Goal: Task Accomplishment & Management: Complete application form

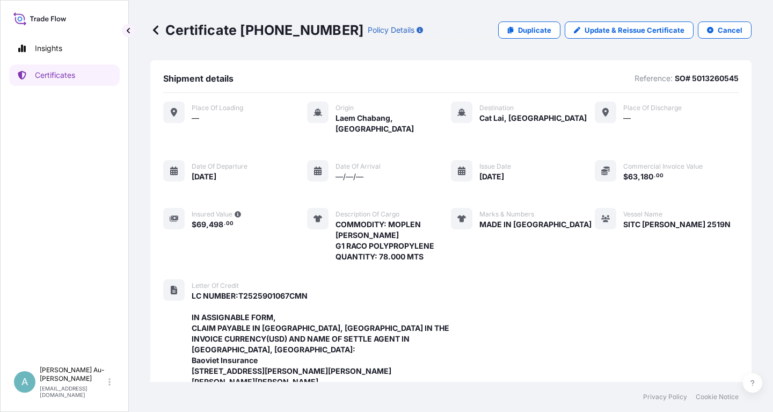
scroll to position [381, 0]
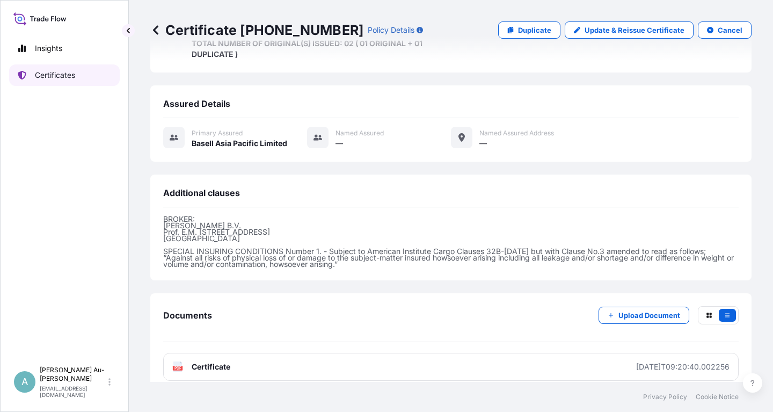
click at [55, 78] on p "Certificates" at bounding box center [55, 75] width 40 height 11
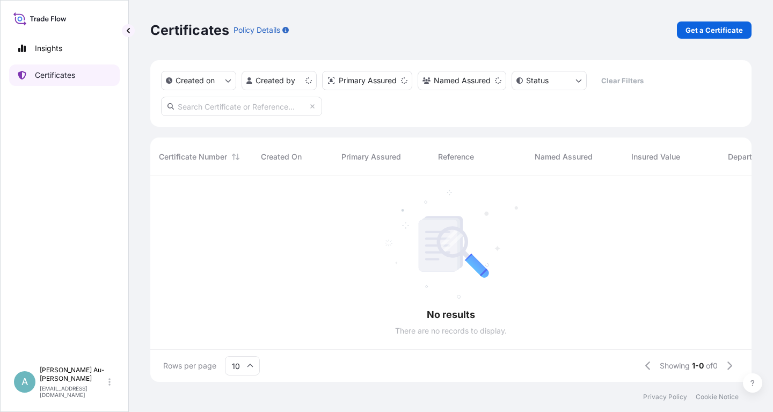
scroll to position [211, 601]
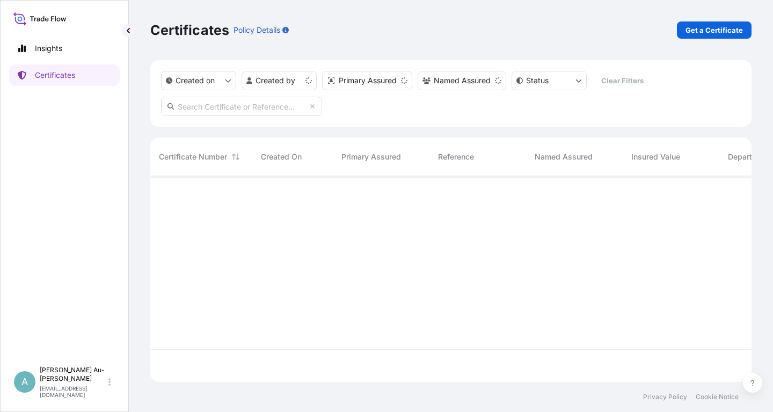
click at [270, 107] on input "text" at bounding box center [241, 106] width 161 height 19
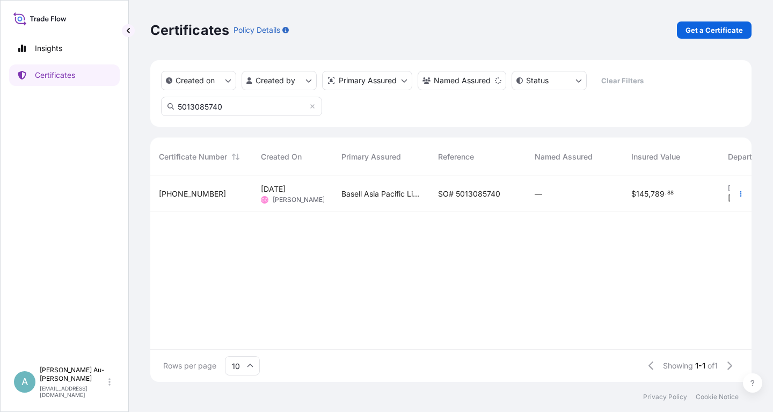
type input "5013085740"
click at [501, 190] on div "SO# 5013085740" at bounding box center [477, 193] width 79 height 11
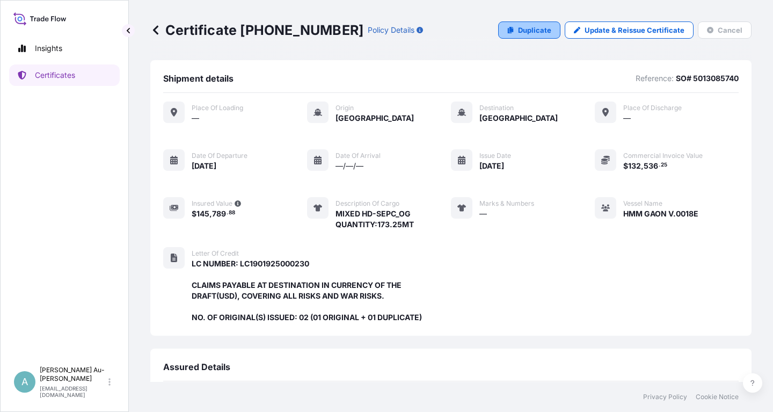
click at [541, 34] on p "Duplicate" at bounding box center [534, 30] width 33 height 11
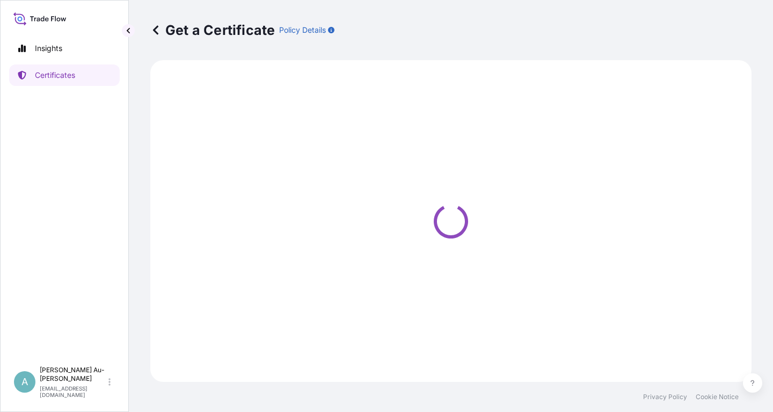
select select "Sea"
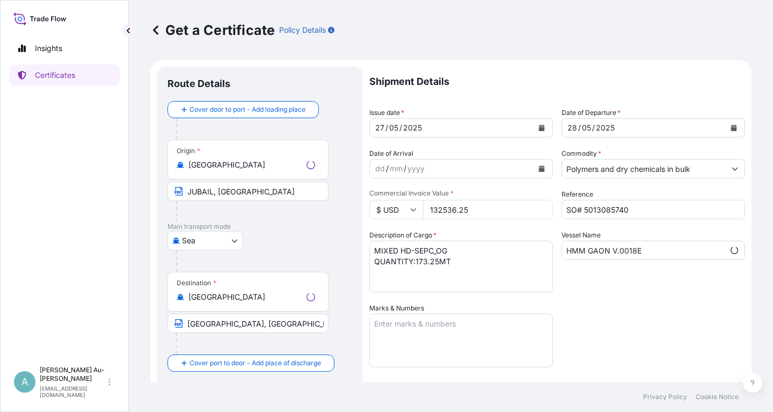
select select "32034"
click at [539, 130] on icon "Calendar" at bounding box center [542, 127] width 6 height 6
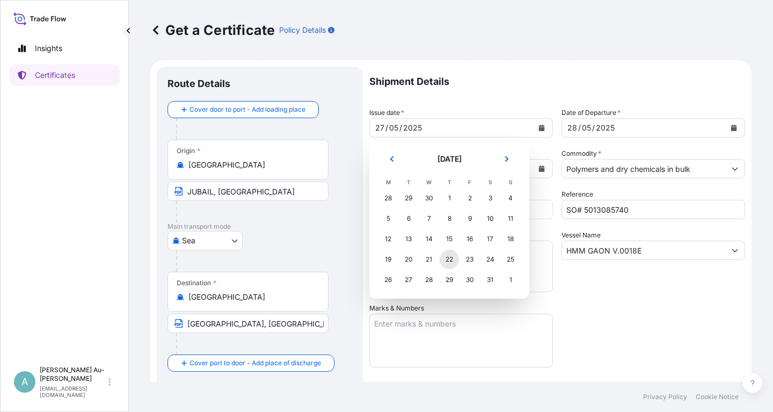
click at [448, 262] on div "22" at bounding box center [448, 259] width 19 height 19
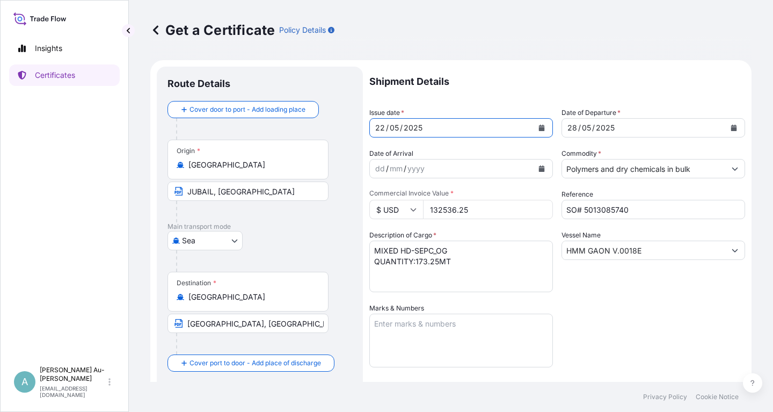
click at [540, 129] on icon "Calendar" at bounding box center [542, 127] width 6 height 6
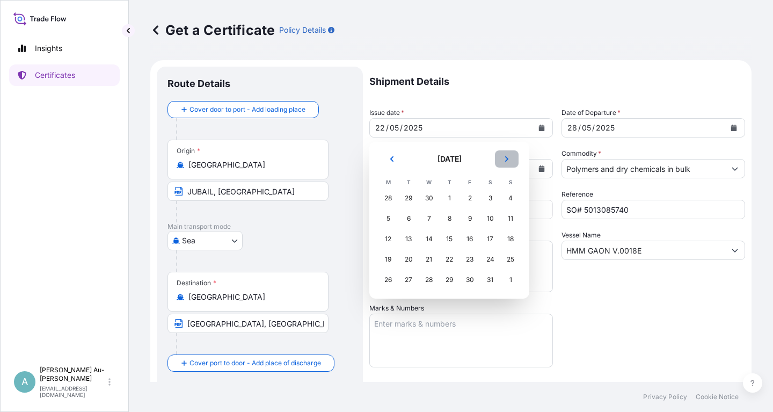
click at [507, 164] on button "Next" at bounding box center [507, 158] width 24 height 17
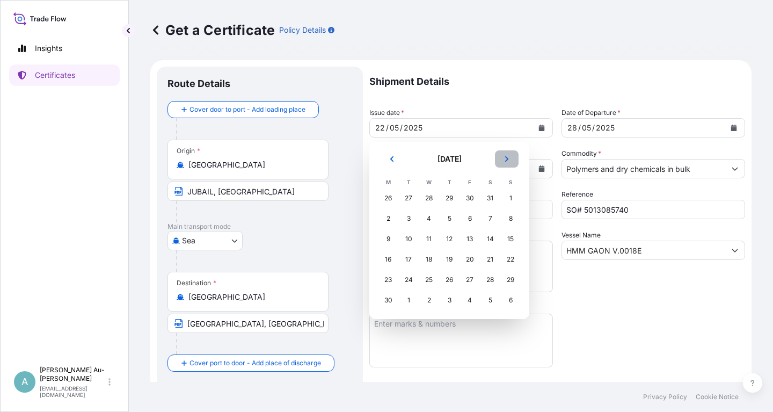
click at [507, 164] on button "Next" at bounding box center [507, 158] width 24 height 17
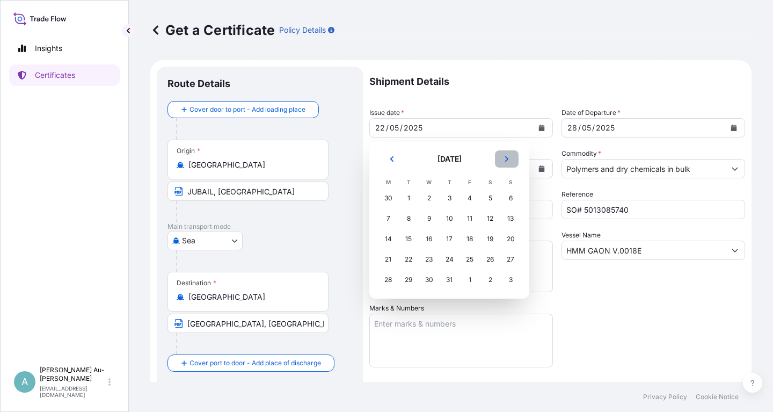
click at [507, 164] on button "Next" at bounding box center [507, 158] width 24 height 17
click at [387, 261] on div "22" at bounding box center [387, 259] width 19 height 19
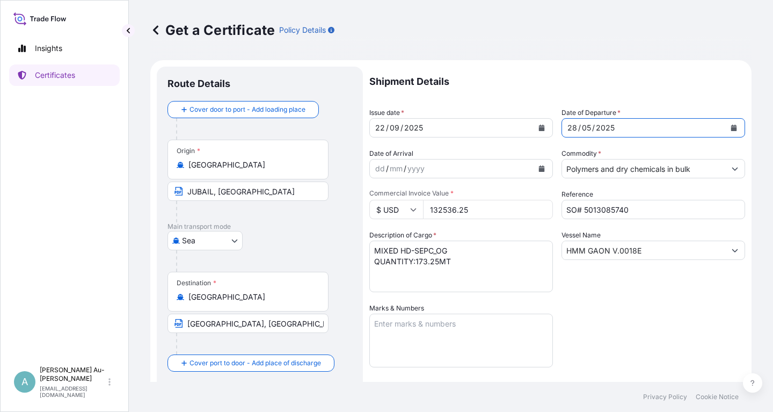
click at [738, 126] on button "Calendar" at bounding box center [733, 127] width 17 height 17
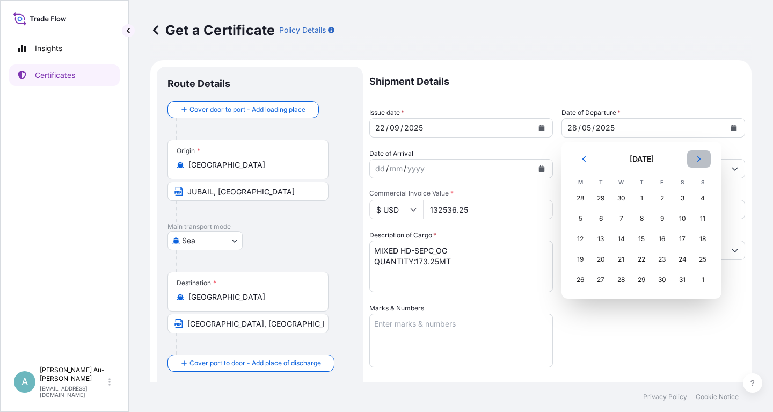
click at [702, 160] on button "Next" at bounding box center [699, 158] width 24 height 17
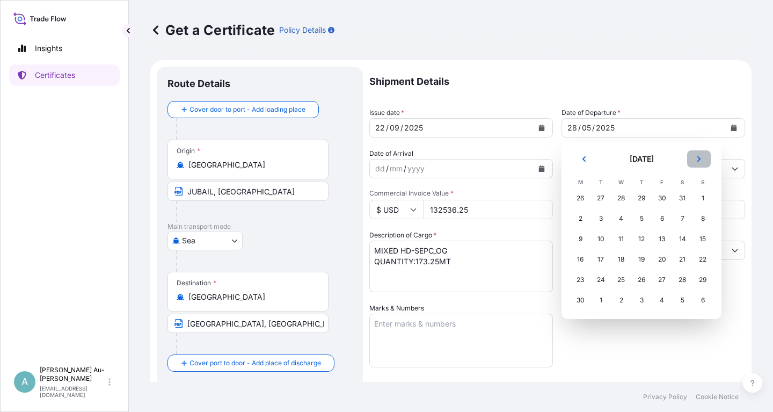
click at [702, 160] on button "Next" at bounding box center [699, 158] width 24 height 17
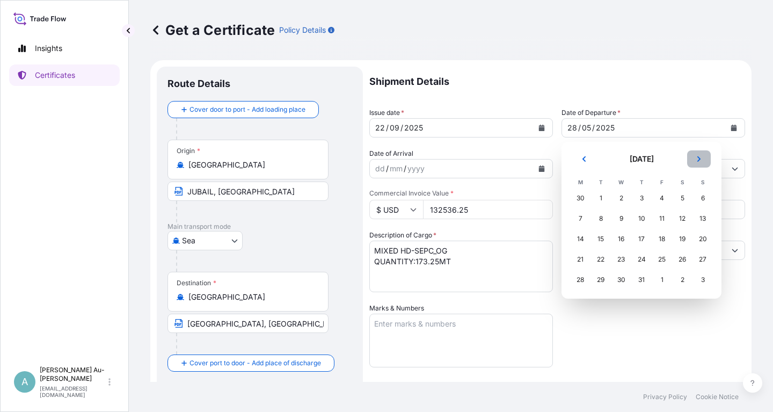
click at [702, 160] on button "Next" at bounding box center [699, 158] width 24 height 17
click at [606, 257] on div "23" at bounding box center [600, 259] width 19 height 19
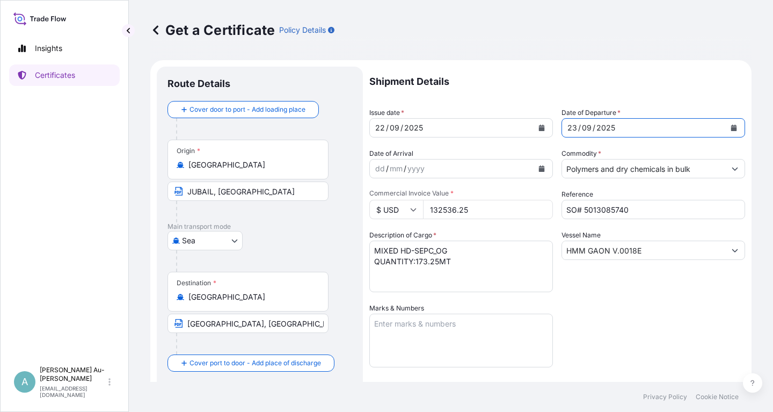
drag, startPoint x: 614, startPoint y: 284, endPoint x: 645, endPoint y: 259, distance: 40.1
click at [631, 269] on div "Vessel Name HMM GAON V.0018E" at bounding box center [653, 261] width 184 height 62
drag, startPoint x: 482, startPoint y: 213, endPoint x: 434, endPoint y: 217, distance: 49.0
click at [434, 217] on input "132536.25" at bounding box center [488, 209] width 130 height 19
click at [476, 212] on input "132536.25" at bounding box center [488, 209] width 130 height 19
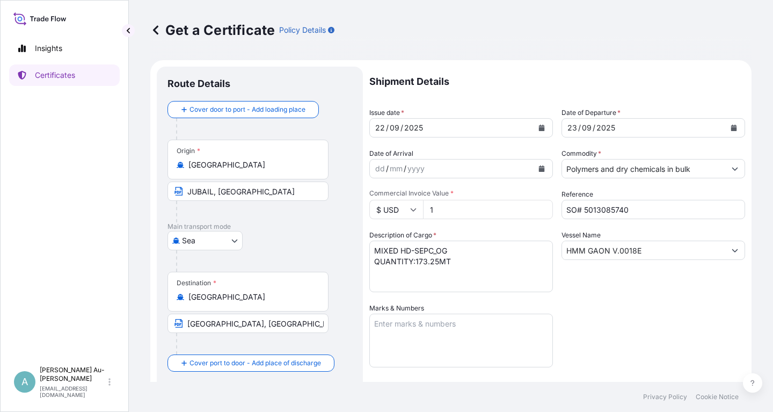
paste input "32536.25"
click at [433, 210] on input "132536.25" at bounding box center [488, 209] width 130 height 19
drag, startPoint x: 479, startPoint y: 208, endPoint x: 408, endPoint y: 208, distance: 70.8
click at [423, 208] on input "132536.25" at bounding box center [488, 209] width 130 height 19
paste input "number"
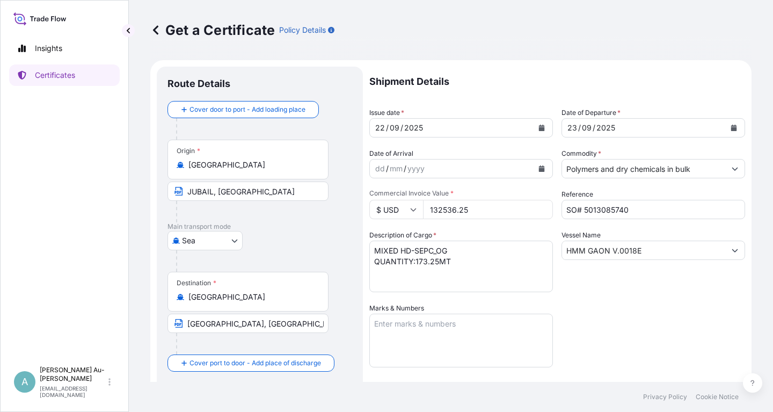
click at [509, 207] on input "132536.25" at bounding box center [488, 209] width 130 height 19
drag, startPoint x: 482, startPoint y: 212, endPoint x: 476, endPoint y: 210, distance: 7.0
click at [482, 211] on input "132536.25" at bounding box center [488, 209] width 130 height 19
click at [511, 236] on div "Description of Cargo * MIXED HD-SEPC_OG QUANTITY:173.25MT" at bounding box center [461, 261] width 184 height 62
click at [589, 292] on div "Shipment Details Issue date * [DATE] Date of Departure * [DATE] Date of Arrival…" at bounding box center [557, 343] width 376 height 552
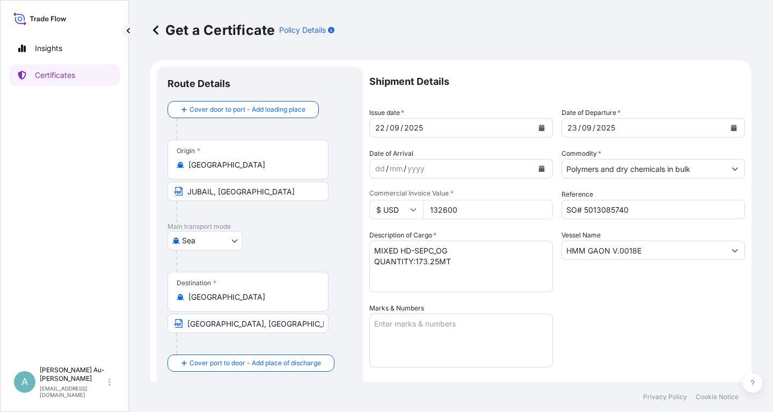
click at [465, 215] on input "132600" at bounding box center [488, 209] width 130 height 19
drag, startPoint x: 522, startPoint y: 211, endPoint x: 503, endPoint y: 211, distance: 18.8
click at [521, 211] on input "132600" at bounding box center [488, 209] width 130 height 19
drag, startPoint x: 634, startPoint y: 322, endPoint x: 622, endPoint y: 324, distance: 12.0
click at [627, 324] on div "Shipment Details Issue date * [DATE] Date of Departure * [DATE] Date of Arrival…" at bounding box center [557, 343] width 376 height 552
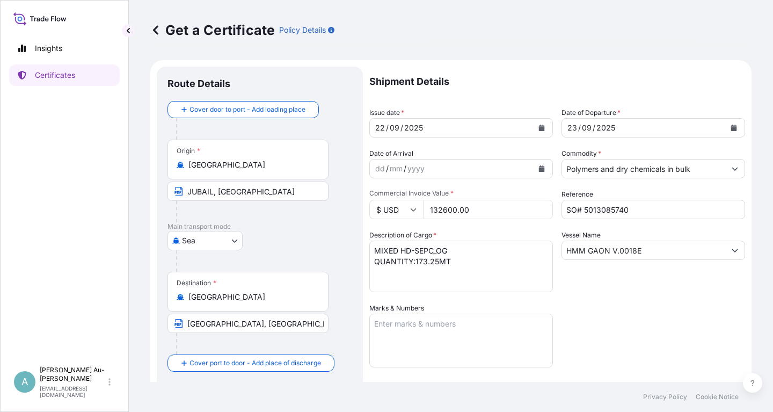
click at [511, 234] on div "Description of Cargo * MIXED HD-SEPC_OG QUANTITY:173.25MT" at bounding box center [461, 261] width 184 height 62
click at [481, 210] on input "132600.00" at bounding box center [488, 209] width 130 height 19
type input "132600"
click at [597, 312] on div "Shipment Details Issue date * [DATE] Date of Departure * [DATE] Date of Arrival…" at bounding box center [557, 343] width 376 height 552
click at [233, 174] on div "Origin * [GEOGRAPHIC_DATA]" at bounding box center [247, 160] width 161 height 40
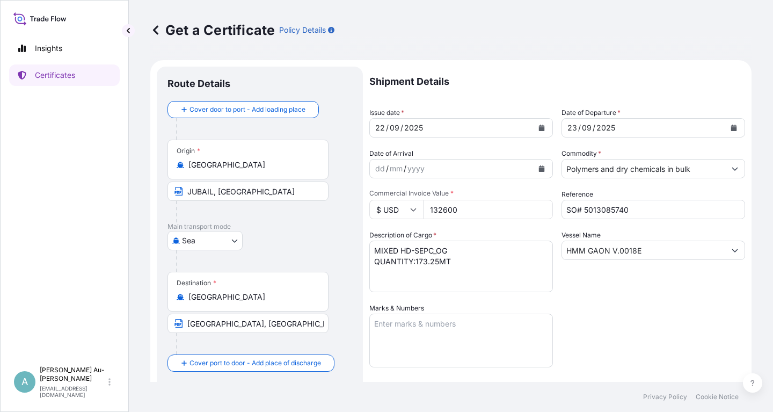
click at [233, 170] on input "[GEOGRAPHIC_DATA]" at bounding box center [251, 164] width 127 height 11
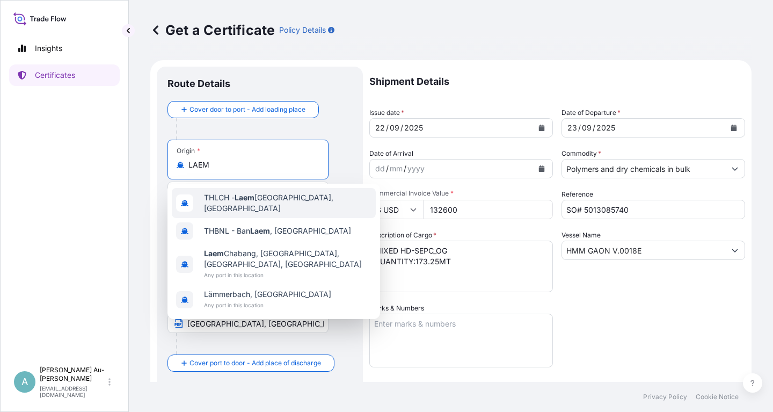
click at [252, 206] on div "THLCH - [GEOGRAPHIC_DATA], [GEOGRAPHIC_DATA]" at bounding box center [274, 203] width 204 height 30
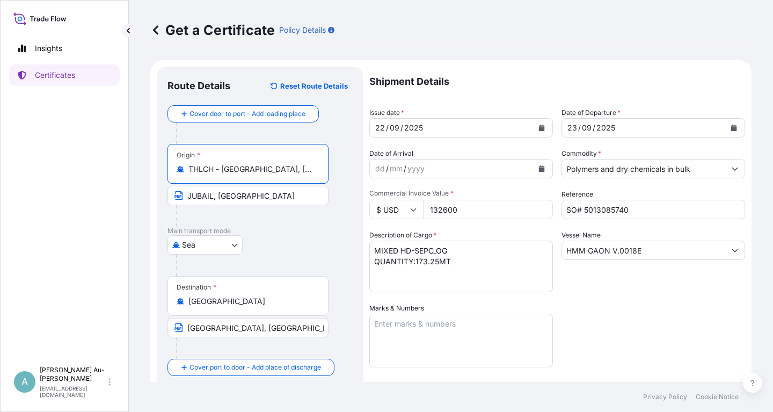
type input "THLCH - [GEOGRAPHIC_DATA], [GEOGRAPHIC_DATA]"
drag, startPoint x: 277, startPoint y: 199, endPoint x: 169, endPoint y: 207, distance: 108.2
click at [169, 205] on input "JUBAIL, [GEOGRAPHIC_DATA]" at bounding box center [247, 195] width 161 height 19
type input "LAEM CHABANG, [GEOGRAPHIC_DATA]"
click at [300, 235] on div "[GEOGRAPHIC_DATA]" at bounding box center [259, 244] width 185 height 19
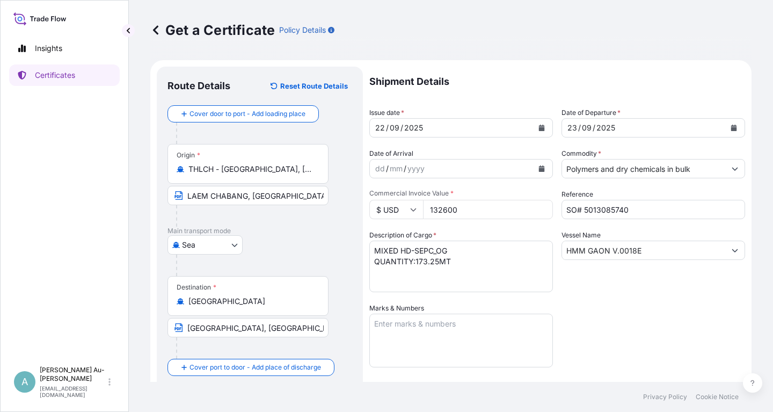
click at [220, 329] on input "[GEOGRAPHIC_DATA], [GEOGRAPHIC_DATA]" at bounding box center [247, 327] width 161 height 19
type input "NINGBO, [GEOGRAPHIC_DATA]"
drag, startPoint x: 628, startPoint y: 278, endPoint x: 620, endPoint y: 288, distance: 13.0
click at [628, 279] on div "Vessel Name HMM GAON V.0018E" at bounding box center [653, 261] width 184 height 62
drag, startPoint x: 630, startPoint y: 210, endPoint x: 595, endPoint y: 214, distance: 36.2
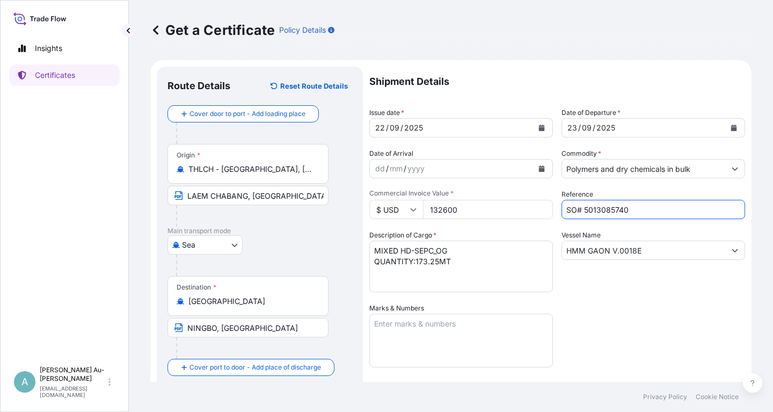
click at [595, 214] on input "SO# 5013085740" at bounding box center [653, 209] width 184 height 19
type input "SO# 5013261592"
drag, startPoint x: 650, startPoint y: 252, endPoint x: 563, endPoint y: 255, distance: 87.5
click at [563, 255] on input "HMM GAON V.0018E" at bounding box center [643, 249] width 163 height 19
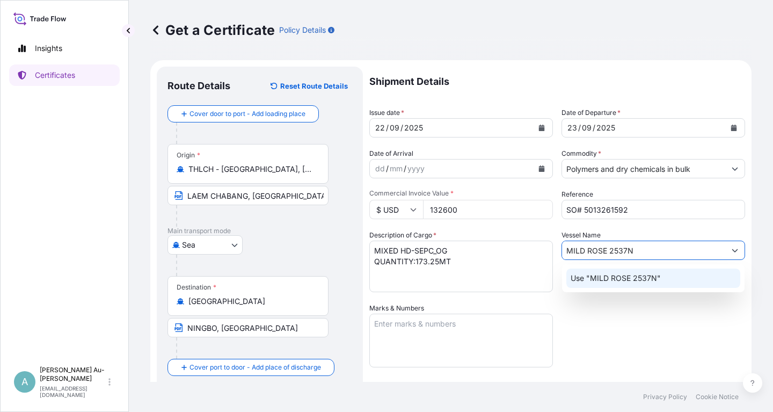
type input "MILD ROSE 2537N"
click at [621, 326] on div "Shipment Details Issue date * [DATE] Date of Departure * [DATE] Date of Arrival…" at bounding box center [557, 343] width 376 height 552
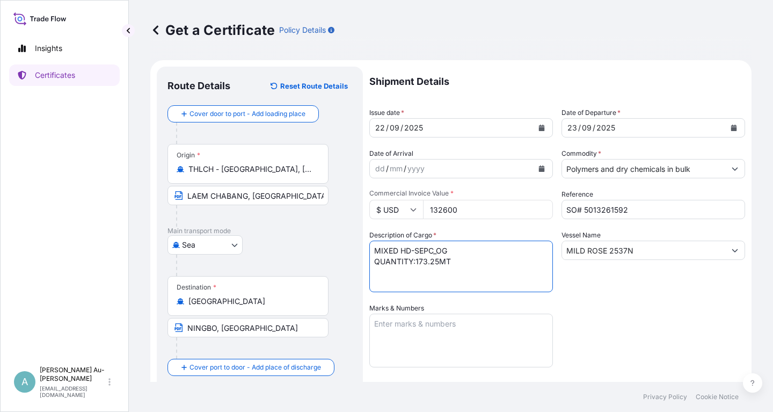
drag, startPoint x: 373, startPoint y: 252, endPoint x: 451, endPoint y: 250, distance: 77.3
click at [451, 250] on textarea "MIXED HD-SEPC_OG QUANTITY:173.25MT" at bounding box center [461, 266] width 184 height 52
paste textarea "OPLEN MIXED PP"
click at [433, 288] on textarea "MIXED HD-SEPC_OG QUANTITY:173.25MT" at bounding box center [461, 266] width 184 height 52
click at [416, 263] on textarea "MIXED HD-SEPC_OG QUANTITY:173.25MT" at bounding box center [461, 266] width 184 height 52
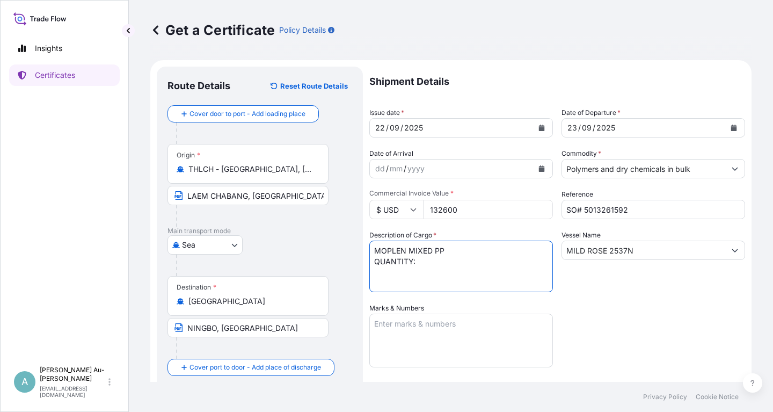
paste textarea "170.000 MTS"
type textarea "MOPLEN MIXED PP QUANTITY: 170.000 MTS"
click at [615, 299] on div "Shipment Details Issue date * [DATE] Date of Departure * [DATE] Date of Arrival…" at bounding box center [557, 343] width 376 height 552
drag, startPoint x: 616, startPoint y: 342, endPoint x: 578, endPoint y: 332, distance: 38.9
click at [611, 340] on div "Shipment Details Issue date * [DATE] Date of Departure * [DATE] Date of Arrival…" at bounding box center [557, 343] width 376 height 552
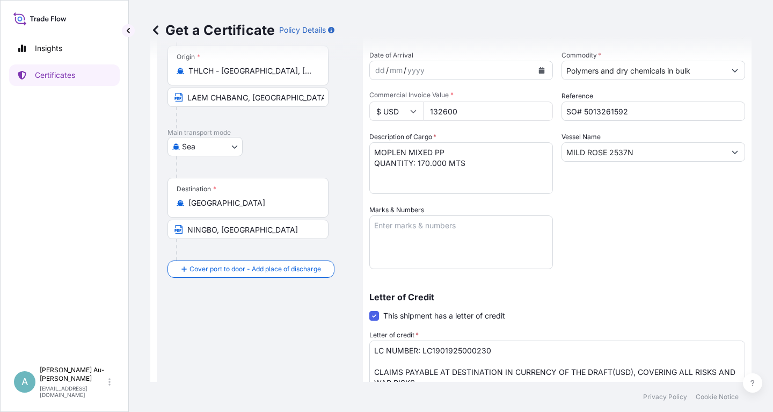
scroll to position [129, 0]
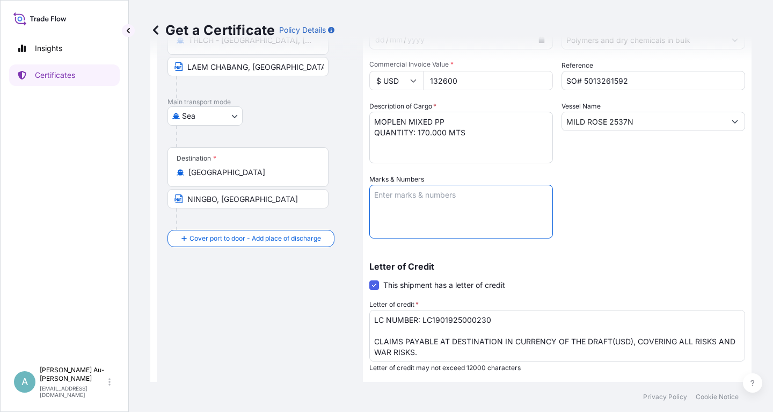
click at [380, 203] on textarea "Marks & Numbers" at bounding box center [461, 212] width 184 height 54
type textarea "MADE IN [GEOGRAPHIC_DATA]"
drag, startPoint x: 615, startPoint y: 254, endPoint x: 601, endPoint y: 236, distance: 22.6
click at [605, 238] on div "Shipment Details Issue date * [DATE] Date of Departure * [DATE] Date of Arrival…" at bounding box center [557, 214] width 376 height 552
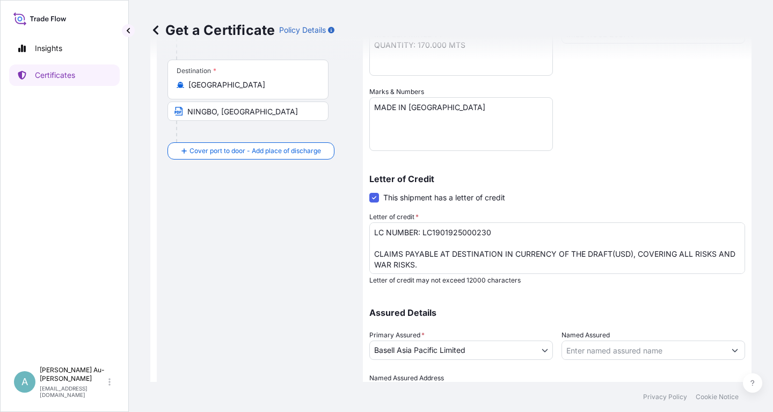
scroll to position [258, 0]
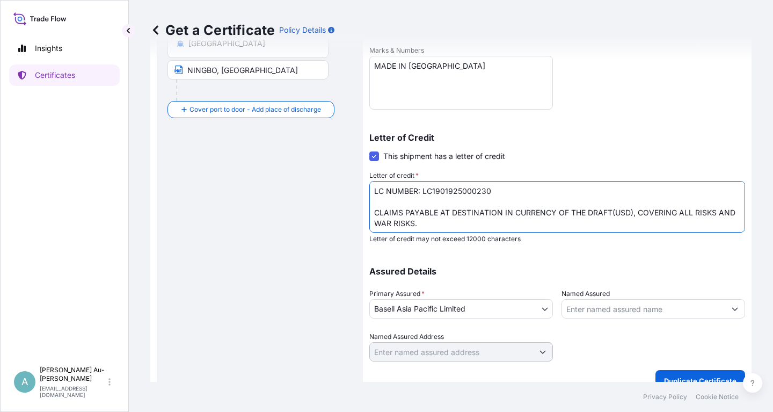
drag, startPoint x: 422, startPoint y: 193, endPoint x: 492, endPoint y: 193, distance: 69.8
click at [492, 193] on textarea "LC NUMBER: LC1901925000230 CLAIMS PAYABLE AT DESTINATION IN CURRENCY OF THE DRA…" at bounding box center [557, 207] width 376 height 52
paste textarea "369"
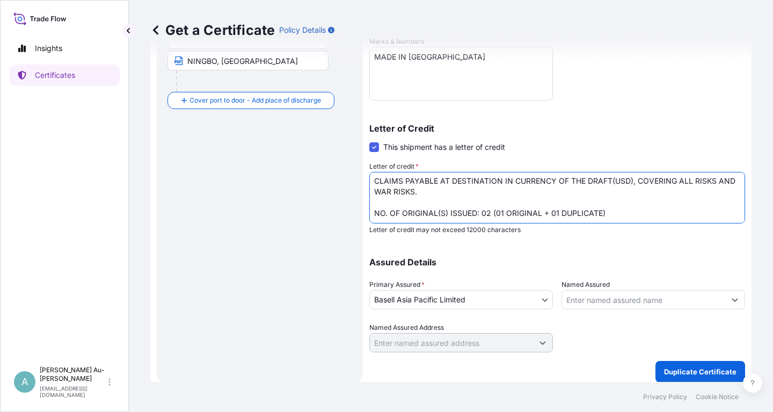
scroll to position [267, 0]
type textarea "LC NUMBER: LC1901925000369 CLAIMS PAYABLE AT DESTINATION IN CURRENCY OF THE DRA…"
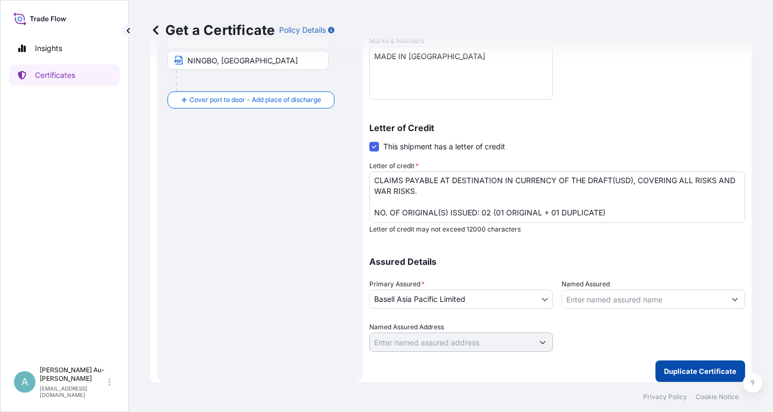
click at [677, 374] on p "Duplicate Certificate" at bounding box center [700, 370] width 72 height 11
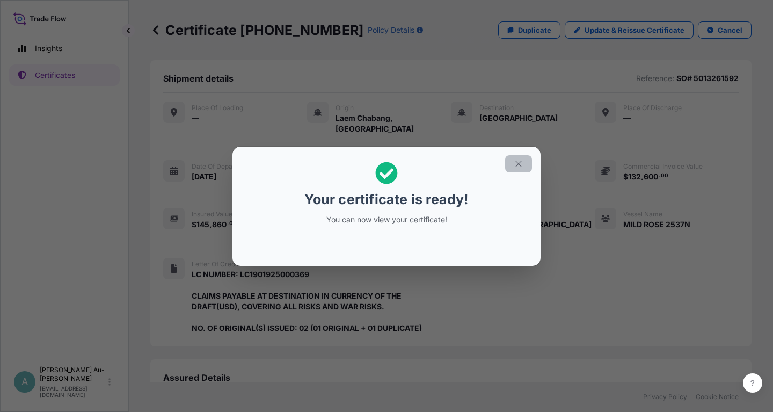
click at [519, 165] on icon "button" at bounding box center [519, 164] width 10 height 10
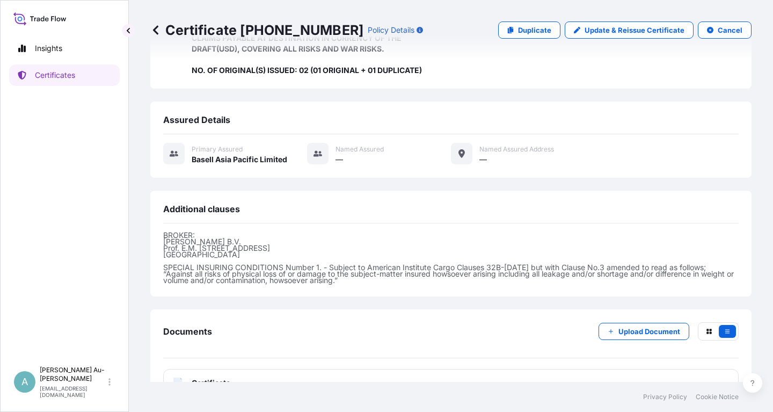
scroll to position [274, 0]
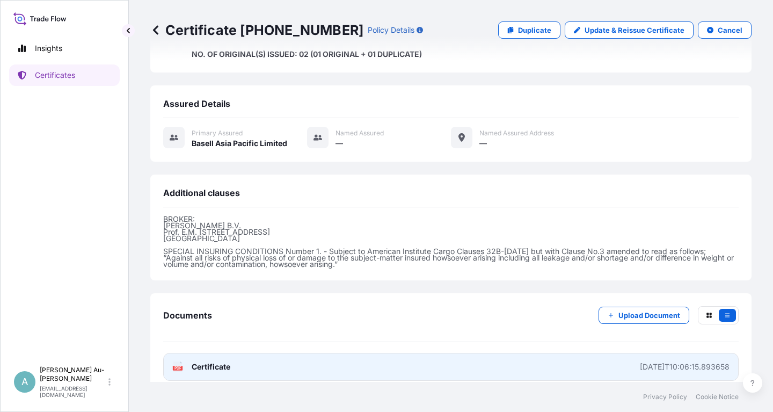
click at [366, 355] on link "PDF Certificate [DATE]T10:06:15.893658" at bounding box center [450, 367] width 575 height 28
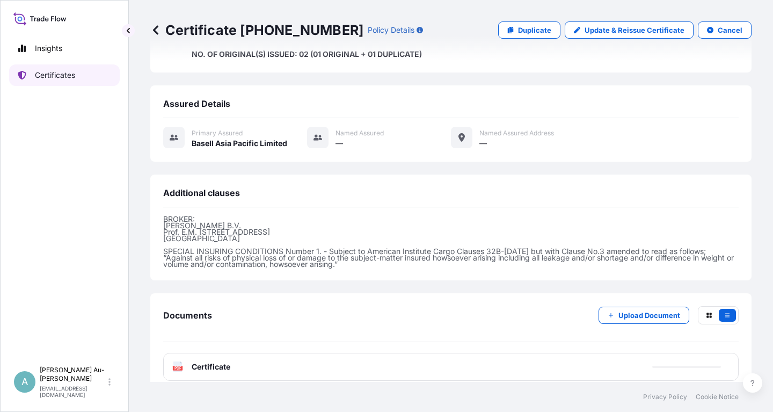
click at [80, 75] on link "Certificates" at bounding box center [64, 74] width 111 height 21
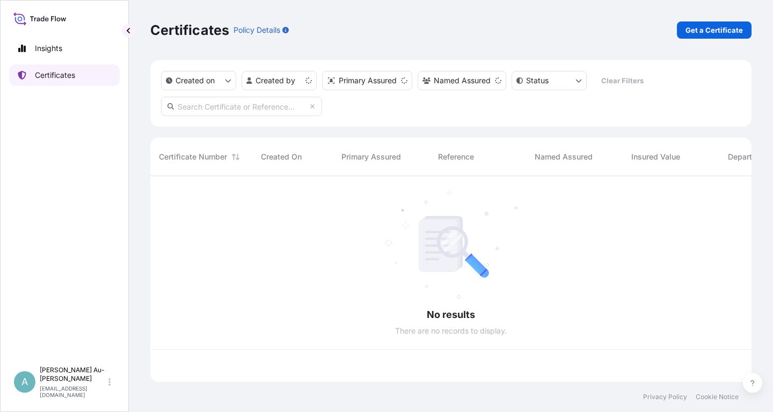
scroll to position [211, 601]
click at [259, 109] on input "text" at bounding box center [241, 106] width 161 height 19
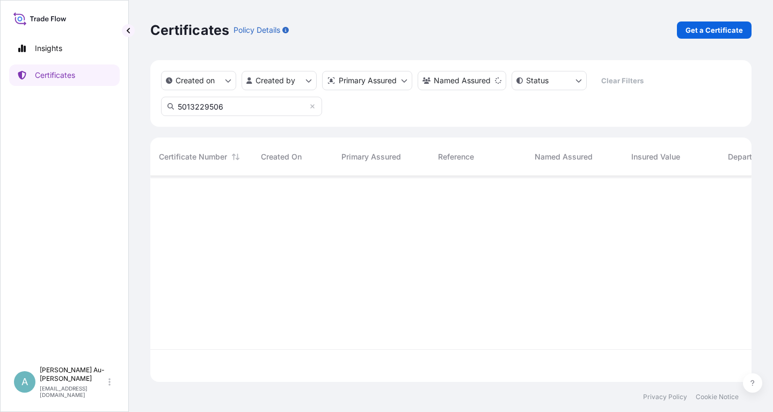
type input "5013229506"
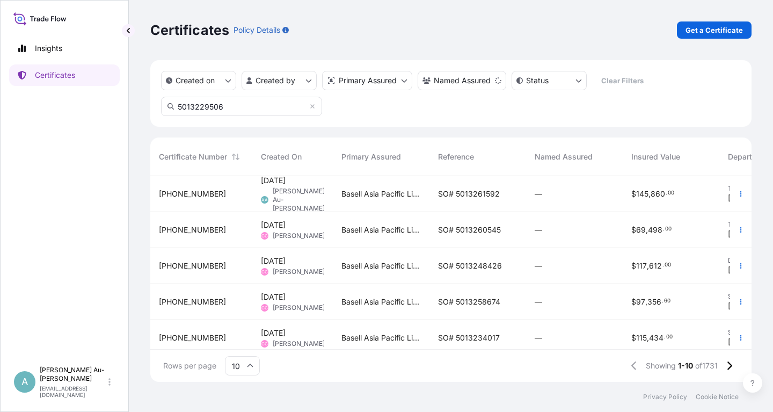
click at [446, 193] on span "SO# 5013261592" at bounding box center [469, 193] width 62 height 11
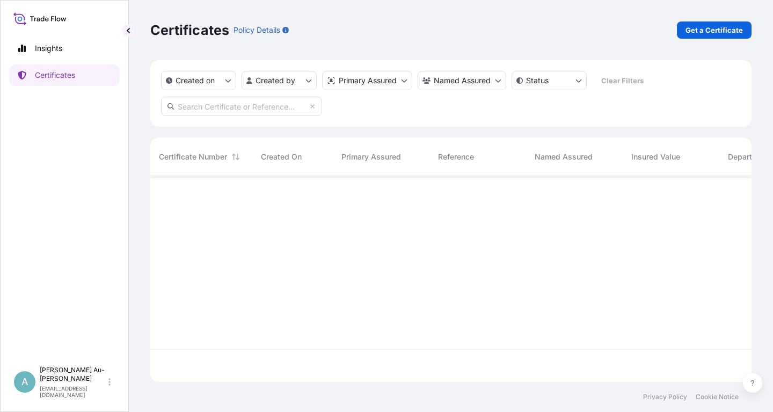
scroll to position [211, 601]
click at [284, 112] on input "text" at bounding box center [241, 106] width 161 height 19
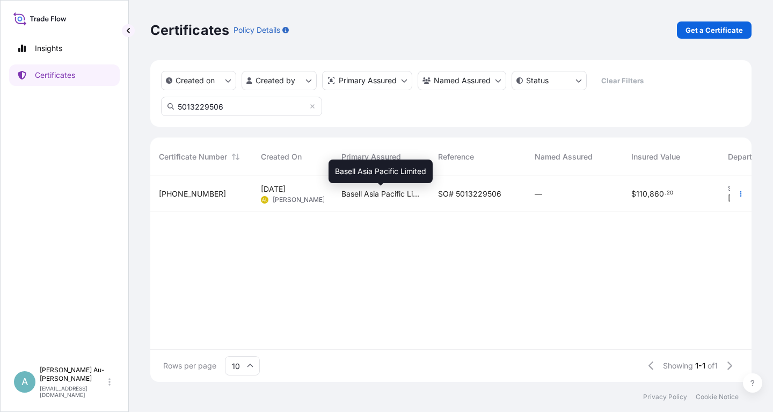
type input "5013229506"
click at [390, 196] on span "Basell Asia Pacific Limited" at bounding box center [380, 193] width 79 height 11
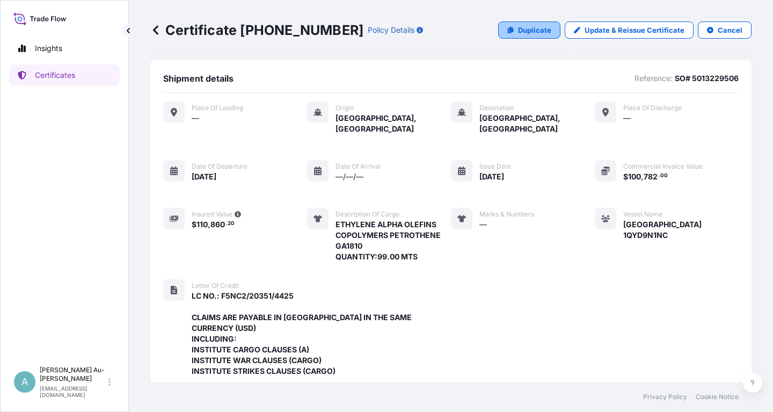
click at [542, 32] on p "Duplicate" at bounding box center [534, 30] width 33 height 11
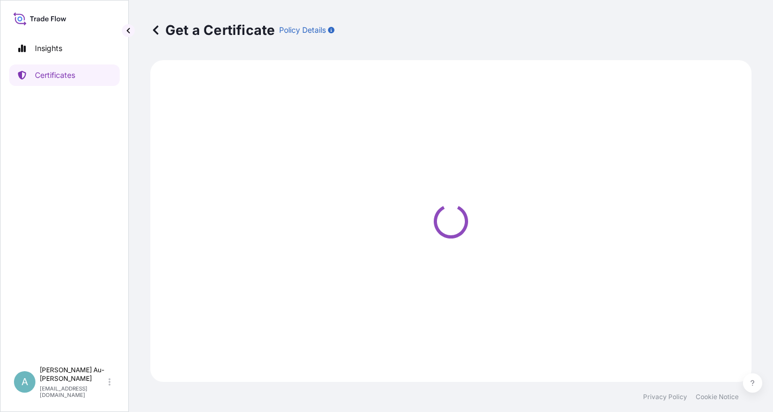
select select "Sea"
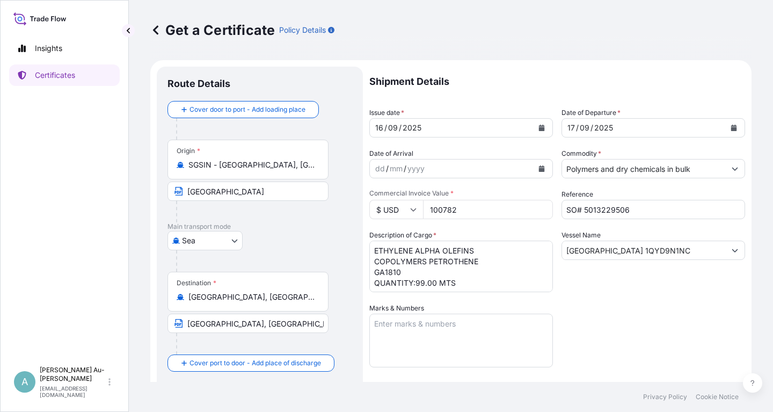
select select "32034"
click at [544, 127] on icon "Calendar" at bounding box center [542, 127] width 6 height 6
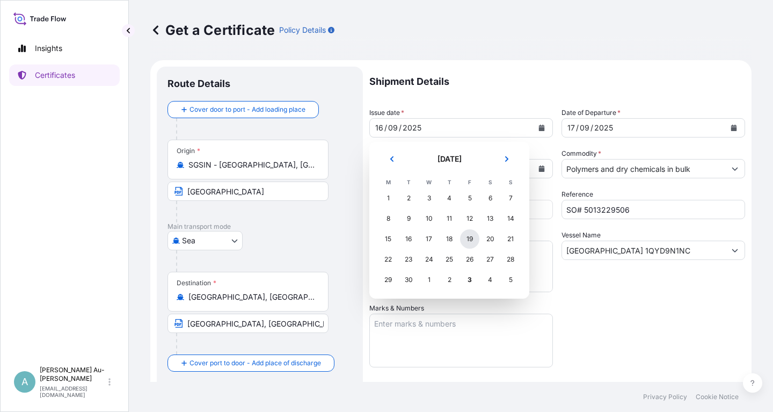
click at [464, 241] on div "19" at bounding box center [469, 238] width 19 height 19
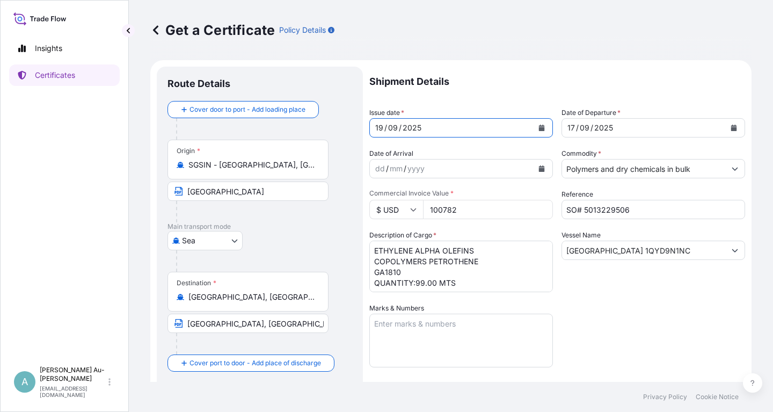
click at [732, 131] on button "Calendar" at bounding box center [733, 127] width 17 height 17
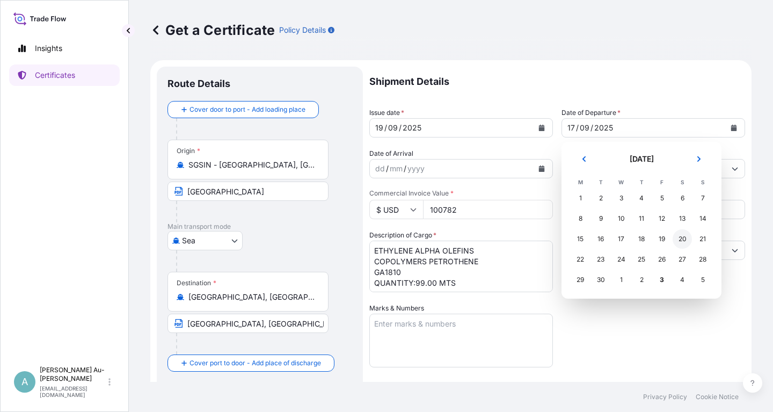
click at [680, 238] on div "20" at bounding box center [681, 238] width 19 height 19
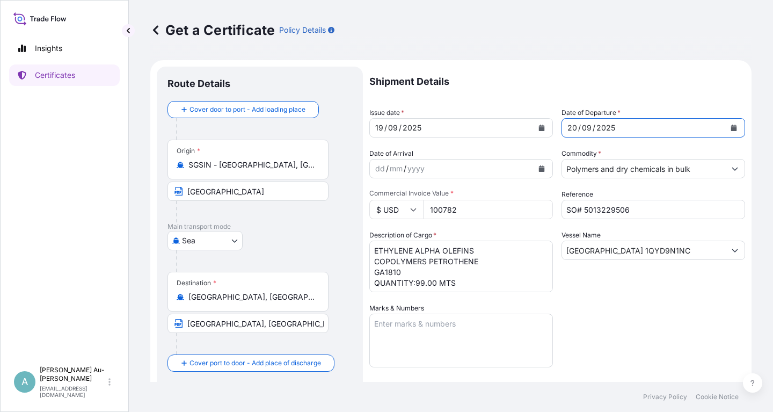
click at [610, 304] on div "Shipment Details Issue date * [DATE] Date of Departure * [DATE] Date of Arrival…" at bounding box center [557, 343] width 376 height 552
click at [241, 194] on input "[GEOGRAPHIC_DATA]" at bounding box center [247, 190] width 161 height 19
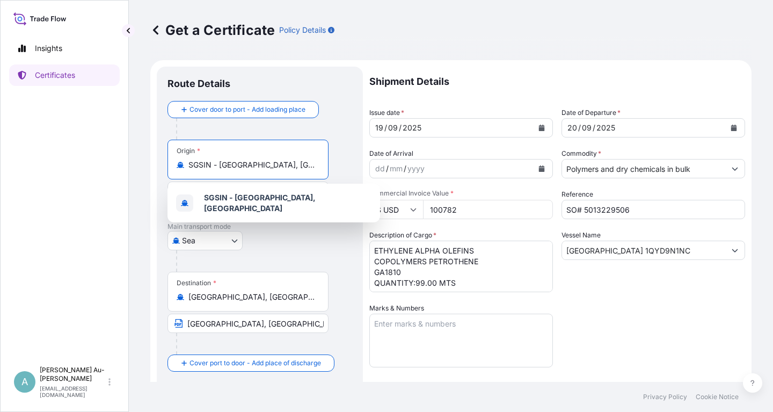
drag, startPoint x: 302, startPoint y: 162, endPoint x: 199, endPoint y: 170, distance: 103.3
click at [199, 170] on input "SGSIN - [GEOGRAPHIC_DATA], [GEOGRAPHIC_DATA]" at bounding box center [251, 164] width 127 height 11
type input "S"
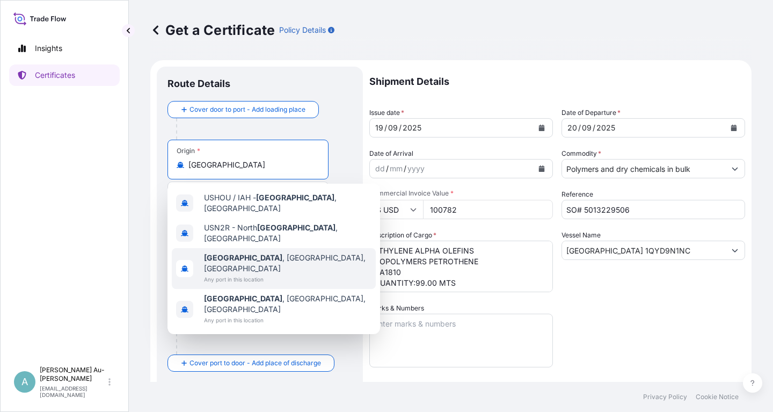
click at [258, 252] on span "[GEOGRAPHIC_DATA] , [GEOGRAPHIC_DATA], [GEOGRAPHIC_DATA]" at bounding box center [287, 262] width 167 height 21
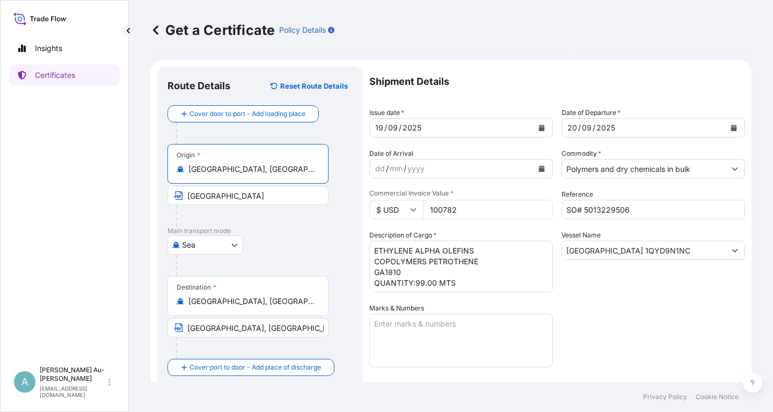
type input "[GEOGRAPHIC_DATA], [GEOGRAPHIC_DATA], [GEOGRAPHIC_DATA]"
click at [245, 196] on input "[GEOGRAPHIC_DATA]" at bounding box center [247, 195] width 161 height 19
type input "S"
click at [289, 252] on div "[GEOGRAPHIC_DATA]" at bounding box center [259, 244] width 185 height 19
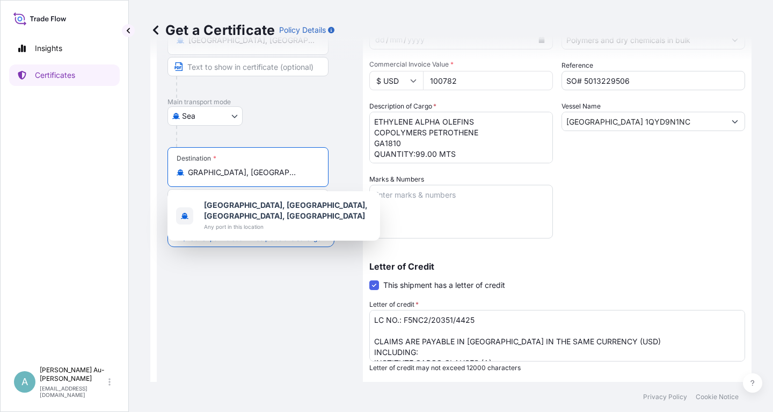
scroll to position [0, 56]
drag, startPoint x: 189, startPoint y: 174, endPoint x: 335, endPoint y: 179, distance: 146.6
click at [315, 178] on input "[GEOGRAPHIC_DATA], [GEOGRAPHIC_DATA], [GEOGRAPHIC_DATA], [GEOGRAPHIC_DATA]" at bounding box center [251, 172] width 127 height 11
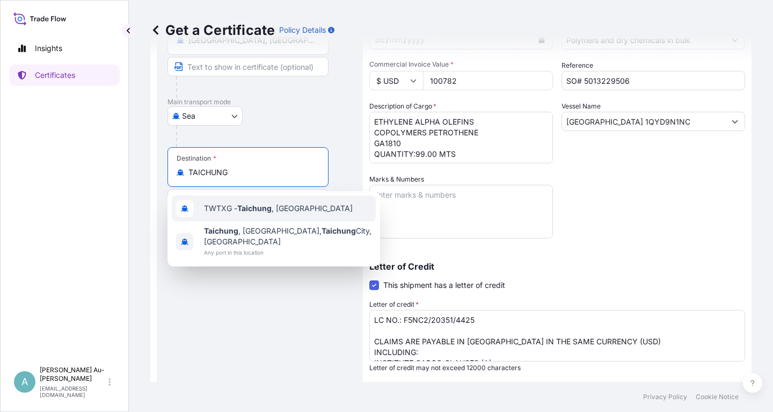
click at [263, 214] on div "TWTXG - Taichung , [GEOGRAPHIC_DATA]" at bounding box center [274, 208] width 204 height 26
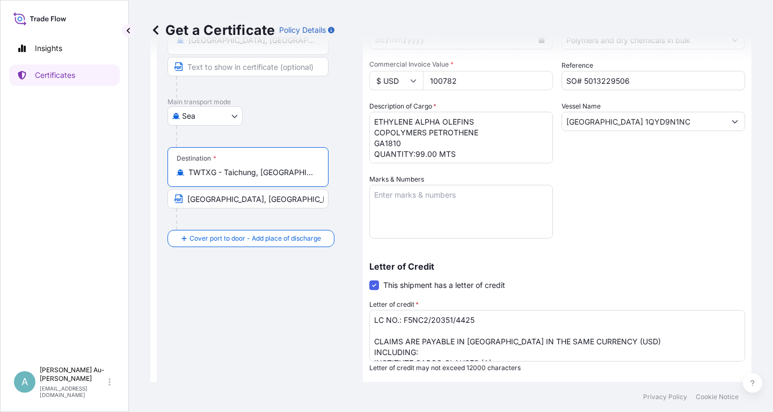
type input "TWTXG - Taichung, [GEOGRAPHIC_DATA]"
click at [278, 203] on input "[GEOGRAPHIC_DATA], [GEOGRAPHIC_DATA] VIA PORT OF DISCHARGE: [GEOGRAPHIC_DATA], …" at bounding box center [247, 198] width 161 height 19
click at [247, 200] on input "[GEOGRAPHIC_DATA], [GEOGRAPHIC_DATA] VIA PORT OF DISCHARGE: [GEOGRAPHIC_DATA], …" at bounding box center [247, 198] width 161 height 19
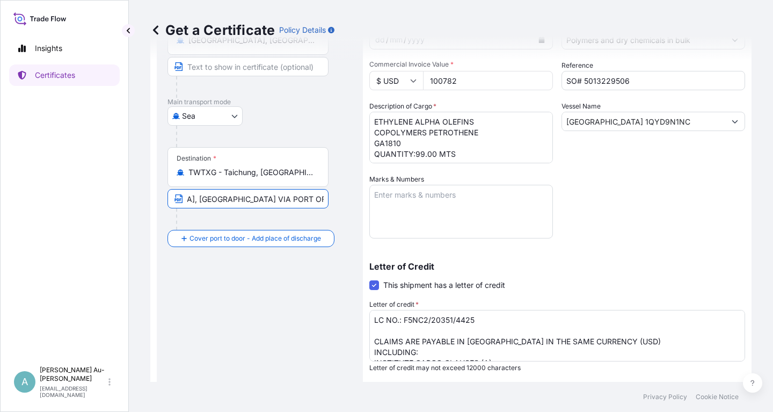
click at [205, 203] on input "[GEOGRAPHIC_DATA], [GEOGRAPHIC_DATA] VIA PORT OF DISCHARGE: , [GEOGRAPHIC_DATA]" at bounding box center [247, 198] width 161 height 19
click at [264, 200] on input "[GEOGRAPHIC_DATA], [GEOGRAPHIC_DATA] VIA PORT OF DISCHARGE: , [GEOGRAPHIC_DATA]" at bounding box center [247, 198] width 161 height 19
click at [304, 198] on input "TAICHUNG, [GEOGRAPHIC_DATA] (PORT OF DISCHARGE: , [GEOGRAPHIC_DATA]" at bounding box center [247, 198] width 161 height 19
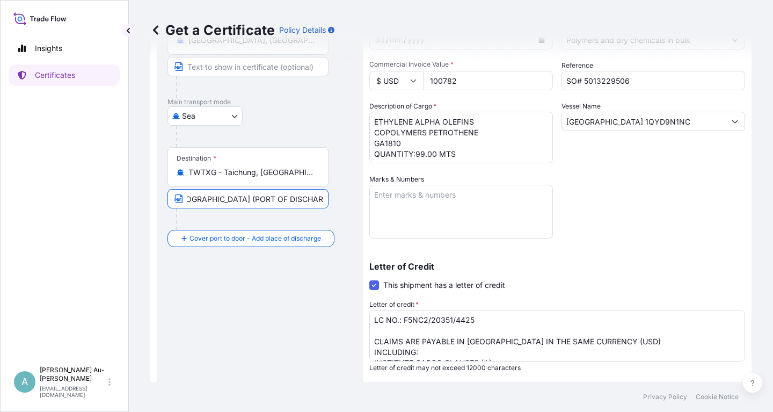
click at [288, 202] on input "TAICHUNG, [GEOGRAPHIC_DATA] (PORT OF DISCHARGE: , [GEOGRAPHIC_DATA]" at bounding box center [247, 198] width 161 height 19
type input "TAICHUNG, [GEOGRAPHIC_DATA] (PORT OF DISCHARGE: [GEOGRAPHIC_DATA] , [GEOGRAPHIC…"
click at [642, 255] on div "Letter of Credit This shipment has a letter of credit Letter of credit * LC NO.…" at bounding box center [557, 310] width 376 height 123
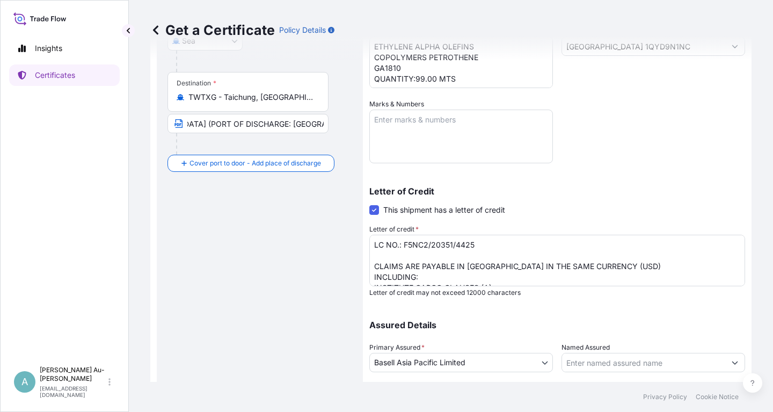
scroll to position [258, 0]
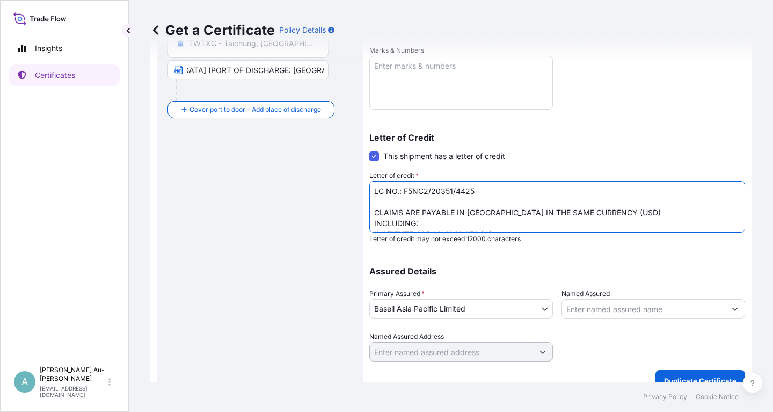
drag, startPoint x: 404, startPoint y: 191, endPoint x: 476, endPoint y: 187, distance: 72.0
click at [476, 187] on textarea "LC NO.: F5NC2/20351/4425 CLAIMS ARE PAYABLE IN [GEOGRAPHIC_DATA] IN THE SAME CU…" at bounding box center [557, 207] width 376 height 52
paste textarea "75/1"
click at [625, 202] on textarea "LC NO.: F5NC2/20351/4425 CLAIMS ARE PAYABLE IN [GEOGRAPHIC_DATA] IN THE SAME CU…" at bounding box center [557, 207] width 376 height 52
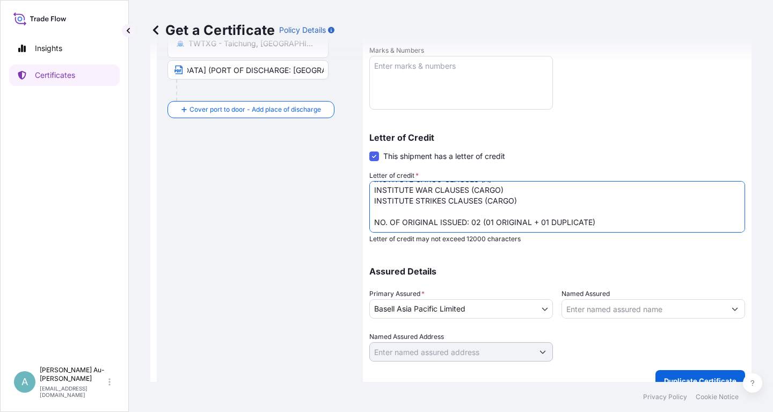
scroll to position [267, 0]
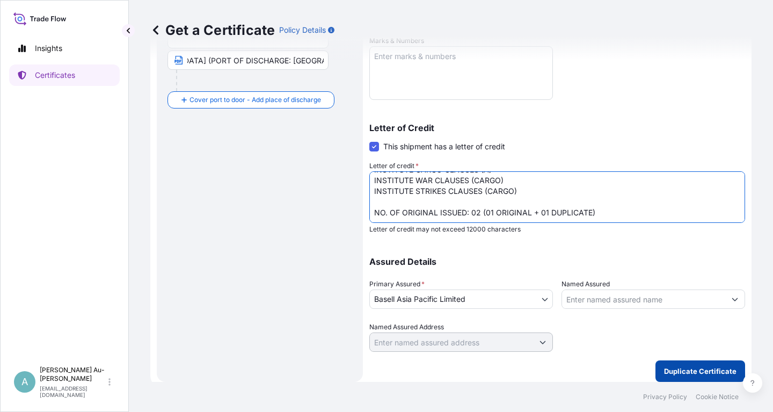
type textarea "LC NO.: F5NC2/20375/1425 CLAIMS ARE PAYABLE IN [GEOGRAPHIC_DATA] IN THE SAME CU…"
click at [680, 371] on p "Duplicate Certificate" at bounding box center [700, 370] width 72 height 11
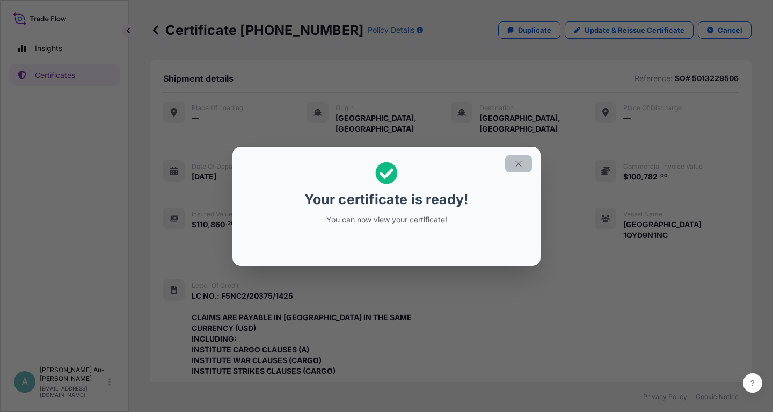
click at [518, 162] on icon "button" at bounding box center [519, 164] width 10 height 10
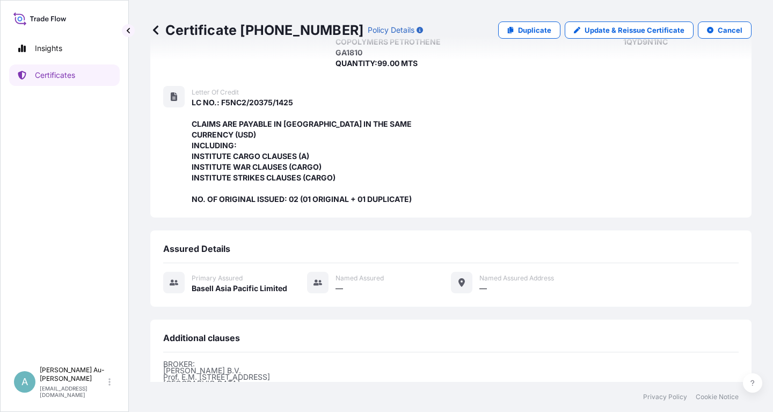
scroll to position [327, 0]
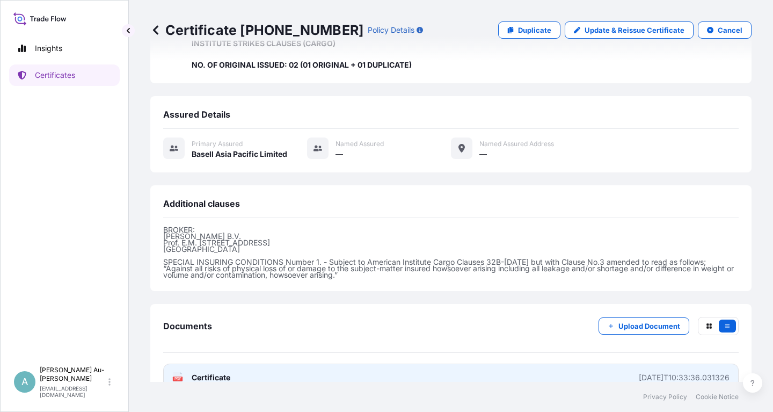
click at [354, 363] on link "PDF Certificate [DATE]T10:33:36.031326" at bounding box center [450, 377] width 575 height 28
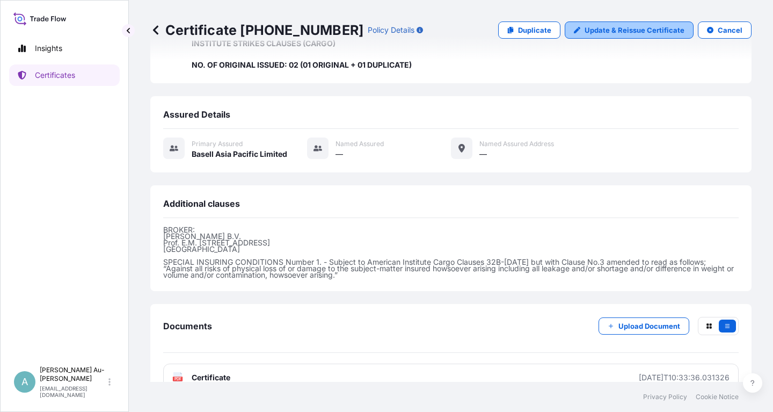
click at [634, 30] on p "Update & Reissue Certificate" at bounding box center [634, 30] width 100 height 11
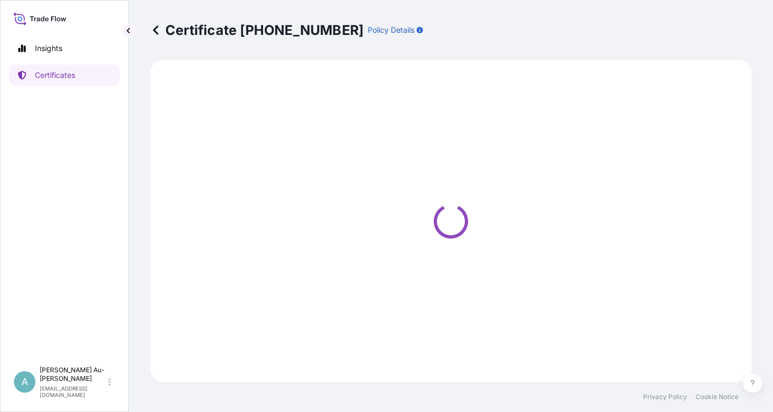
select select "Sea"
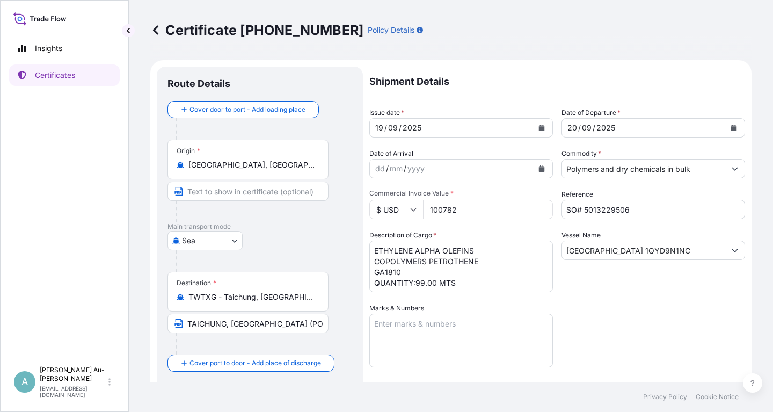
select select "32034"
click at [638, 210] on input "SO# 5013229506" at bounding box center [653, 209] width 184 height 19
type input "SO# 5013268000"
drag, startPoint x: 673, startPoint y: 255, endPoint x: 563, endPoint y: 261, distance: 110.7
click at [563, 260] on input "[GEOGRAPHIC_DATA] 1QYD9N1NC" at bounding box center [643, 249] width 163 height 19
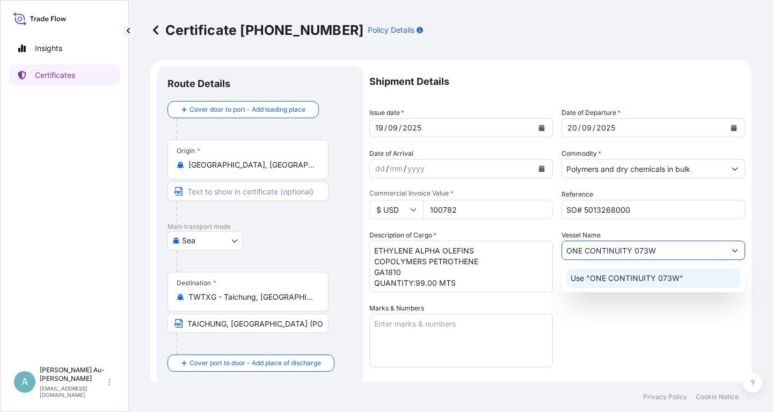
type input "ONE CONTINUITY 073W"
click at [701, 230] on div "Vessel Name ONE CONTINUITY 073W" at bounding box center [653, 261] width 184 height 62
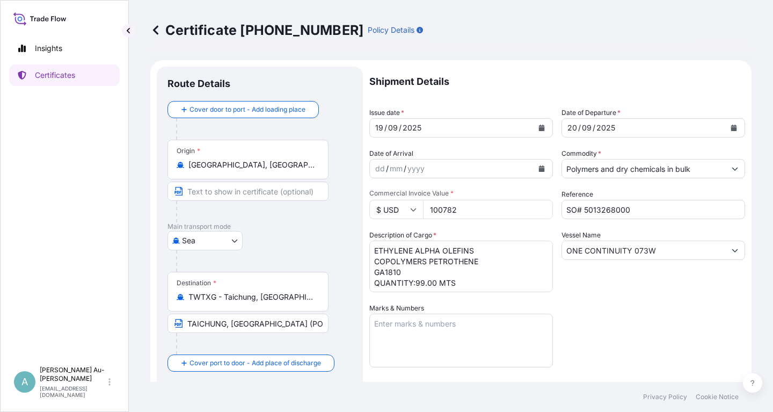
click at [637, 291] on div "Vessel Name ONE CONTINUITY 073W" at bounding box center [653, 261] width 184 height 62
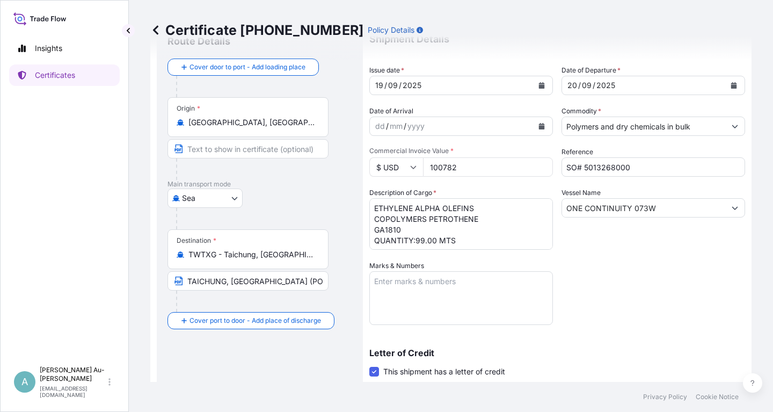
scroll to position [64, 0]
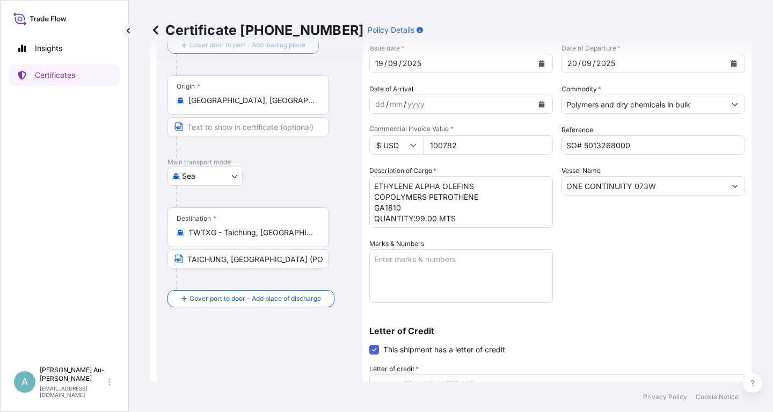
click at [460, 147] on input "100782" at bounding box center [488, 144] width 130 height 19
click at [434, 148] on input "199594" at bounding box center [488, 144] width 130 height 19
type input "99594"
click at [647, 244] on div "Shipment Details Issue date * [DATE] Date of Departure * [DATE] Date of Arrival…" at bounding box center [557, 278] width 376 height 552
click at [604, 245] on div "Shipment Details Issue date * [DATE] Date of Departure * [DATE] Date of Arrival…" at bounding box center [557, 278] width 376 height 552
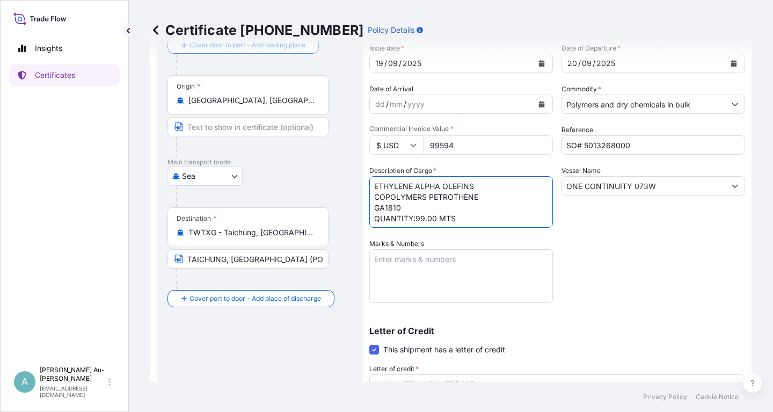
drag, startPoint x: 375, startPoint y: 188, endPoint x: 405, endPoint y: 206, distance: 35.1
click at [405, 206] on textarea "ETHYLENE ALPHA OLEFINS COPOLYMERS PETROTHENE GA1810 QUANTITY:99.00 MTS" at bounding box center [461, 202] width 184 height 52
paste textarea "COPOLYMERS PETROTHENE"
click at [474, 187] on textarea "ETHYLENE ALPHA OLEFINS COPOLYMERS PETROTHENE GA1810 QUANTITY:99.00 MTS" at bounding box center [461, 202] width 184 height 52
click at [479, 199] on textarea "ETHYLENE ALPHA OLEFINS COPOLYMERS PETROTHENE GA1810 QUANTITY:99.00 MTS" at bounding box center [461, 202] width 184 height 52
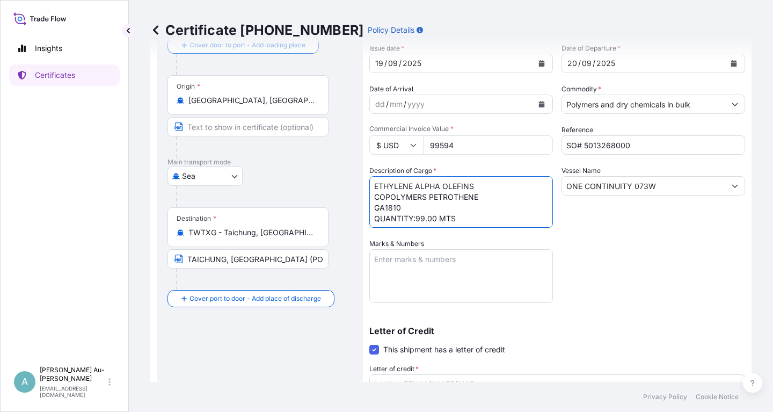
click at [416, 218] on textarea "ETHYLENE ALPHA OLEFINS COPOLYMERS PETROTHENE GA1810 QUANTITY:99.00 MTS" at bounding box center [461, 202] width 184 height 52
paste textarea "0 MTS99.00"
click at [515, 217] on textarea "ETHYLENE ALPHA OLEFINS COPOLYMERS PETROTHENE GA1810 QUANTITY:99.00 MTS" at bounding box center [461, 202] width 184 height 52
drag, startPoint x: 531, startPoint y: 216, endPoint x: 520, endPoint y: 218, distance: 10.9
click at [527, 216] on textarea "ETHYLENE ALPHA OLEFINS COPOLYMERS PETROTHENE GA1810 QUANTITY:99.00 MTS" at bounding box center [461, 202] width 184 height 52
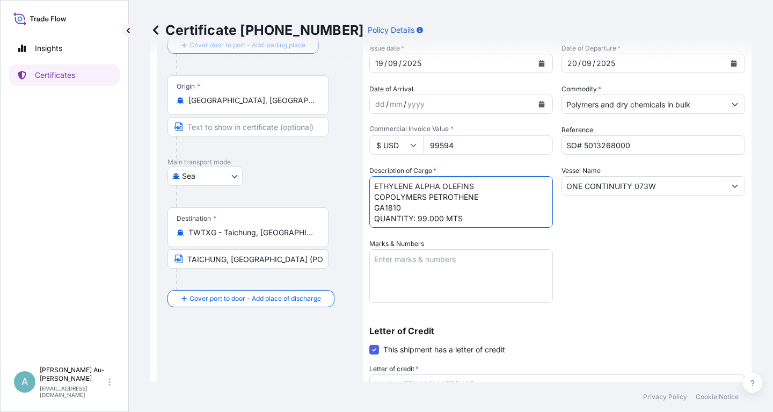
click at [498, 205] on textarea "ETHYLENE ALPHA OLEFINS COPOLYMERS PETROTHENE GA1810 QUANTITY:99.00 MTS" at bounding box center [461, 202] width 184 height 52
type textarea "ETHYLENE ALPHA OLEFINS COPOLYMERS PETROTHENE GA1810 QUANTITY: 99.000 MTS"
drag, startPoint x: 603, startPoint y: 244, endPoint x: 599, endPoint y: 239, distance: 6.1
click at [603, 243] on div "Shipment Details Issue date * [DATE] Date of Departure * [DATE] Date of Arrival…" at bounding box center [557, 278] width 376 height 552
click at [610, 269] on div "Shipment Details Issue date * [DATE] Date of Departure * [DATE] Date of Arrival…" at bounding box center [557, 278] width 376 height 552
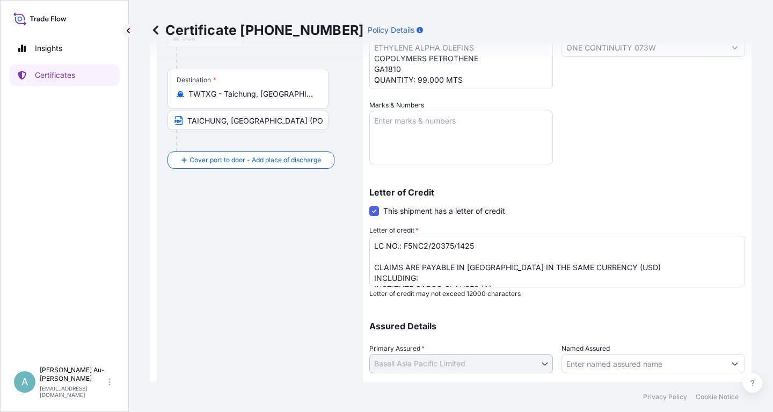
scroll to position [267, 0]
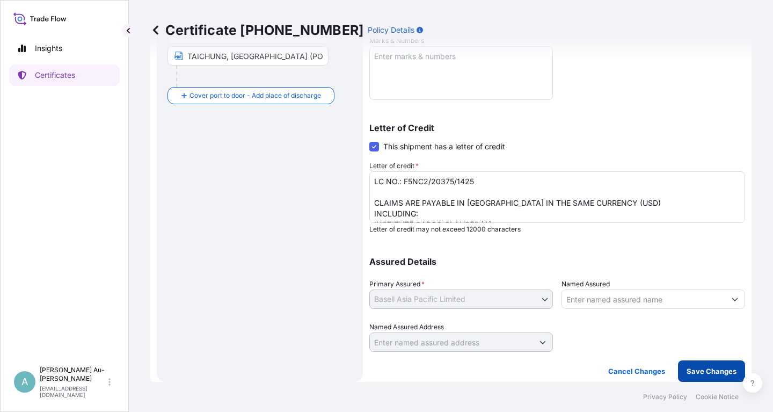
click at [712, 370] on p "Save Changes" at bounding box center [711, 370] width 50 height 11
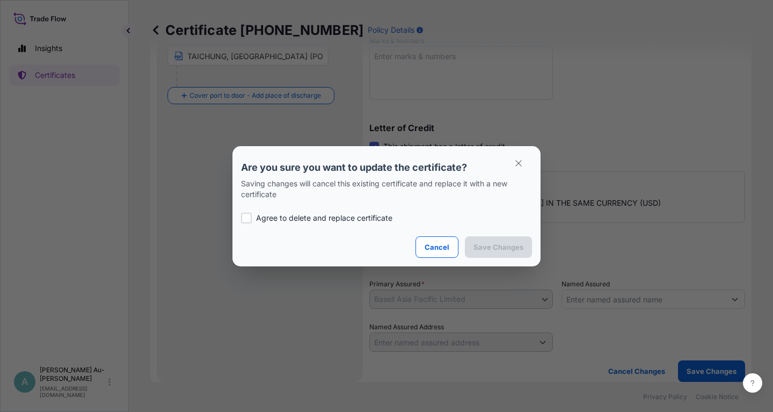
click at [315, 224] on div "Agree to delete and replace certificate" at bounding box center [386, 218] width 291 height 36
click at [315, 222] on p "Agree to delete and replace certificate" at bounding box center [324, 217] width 136 height 11
checkbox input "true"
click at [500, 246] on p "Save Changes" at bounding box center [498, 246] width 50 height 11
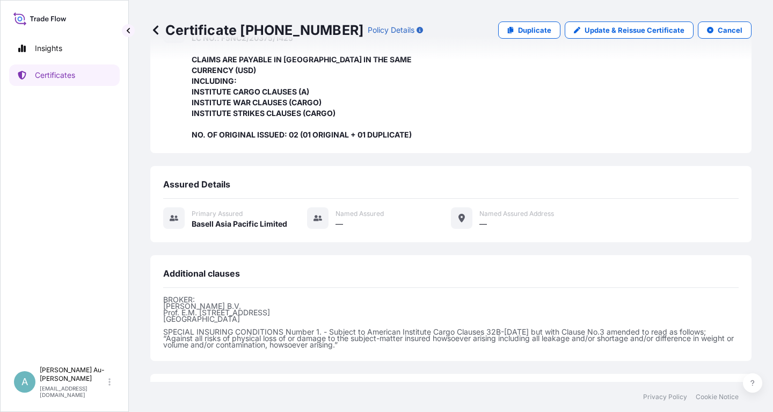
scroll to position [327, 0]
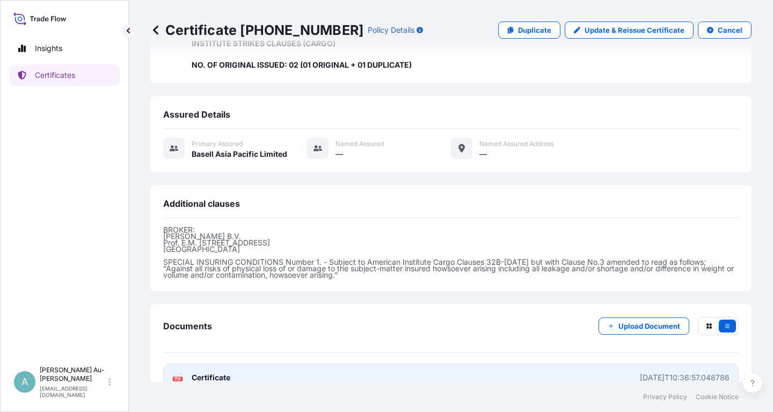
click at [303, 363] on link "PDF Certificate [DATE]T10:36:57.048786" at bounding box center [450, 377] width 575 height 28
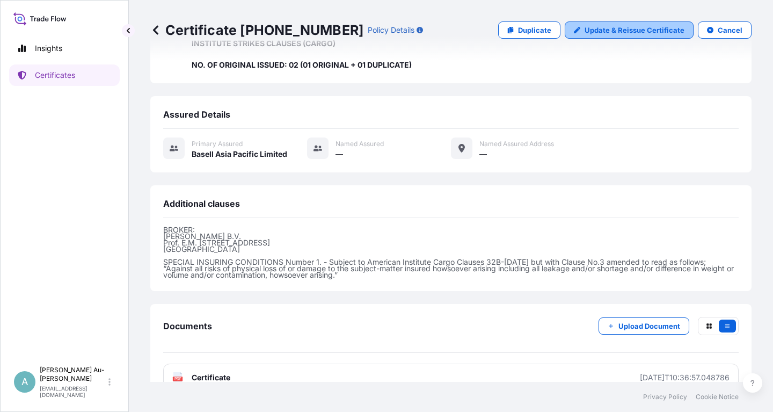
click at [628, 33] on p "Update & Reissue Certificate" at bounding box center [634, 30] width 100 height 11
select select "Sea"
select select "32034"
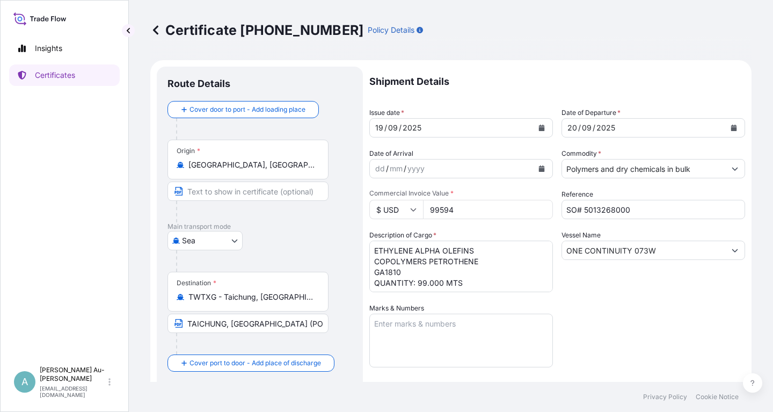
click at [540, 126] on icon "Calendar" at bounding box center [542, 127] width 6 height 6
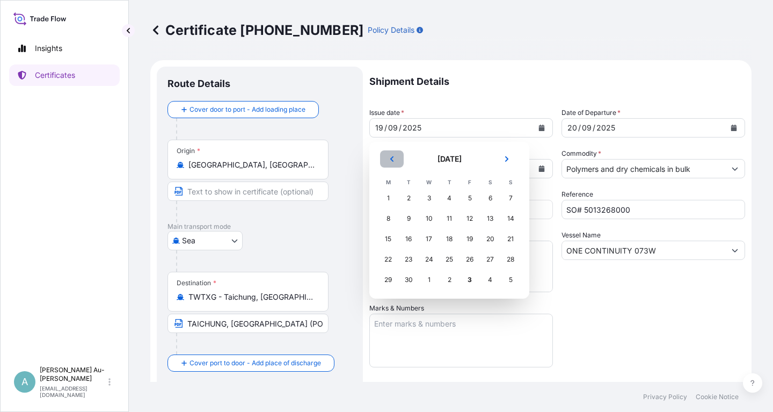
click at [391, 159] on icon "Previous" at bounding box center [391, 158] width 3 height 5
click at [410, 256] on div "19" at bounding box center [408, 259] width 19 height 19
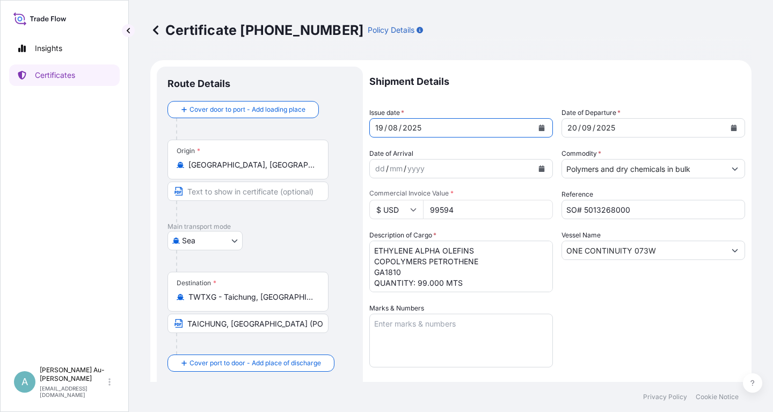
click at [739, 129] on button "Calendar" at bounding box center [733, 127] width 17 height 17
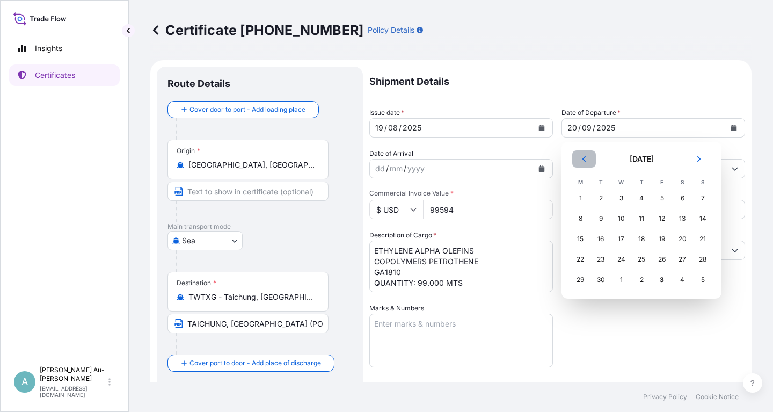
click at [581, 159] on icon "Previous" at bounding box center [584, 159] width 6 height 6
click at [619, 258] on div "20" at bounding box center [620, 259] width 19 height 19
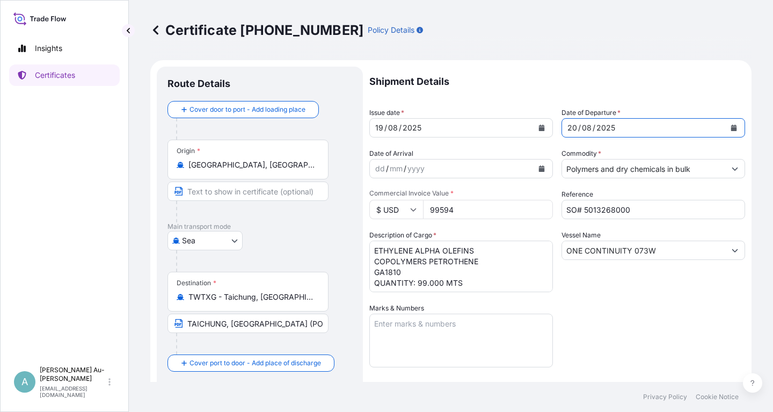
click at [627, 320] on div "Shipment Details Issue date * [DATE] Date of Departure * [DATE] Date of Arrival…" at bounding box center [557, 343] width 376 height 552
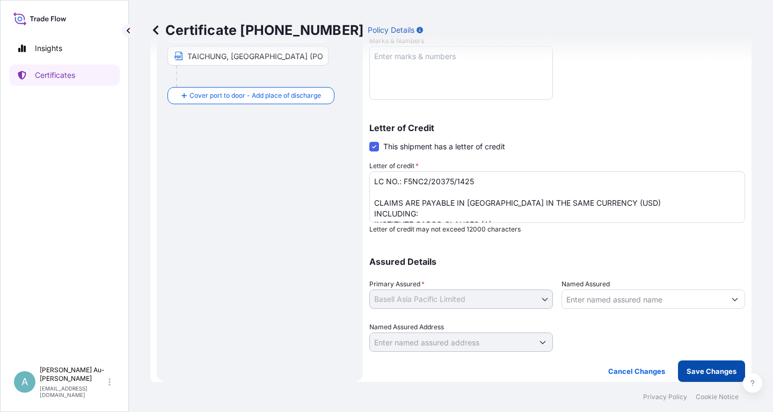
click at [691, 369] on p "Save Changes" at bounding box center [711, 370] width 50 height 11
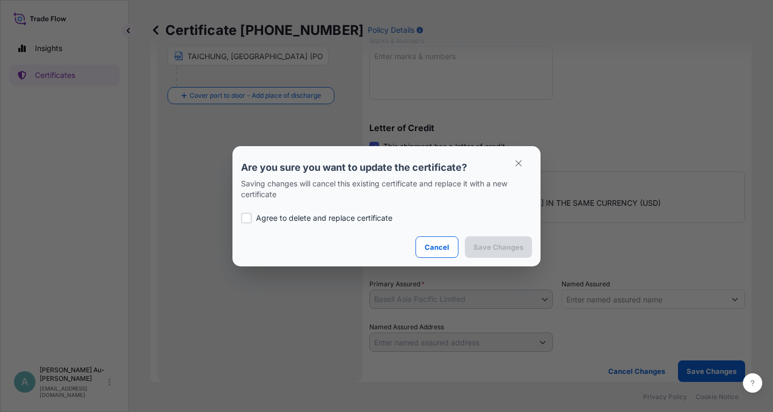
click at [356, 220] on p "Agree to delete and replace certificate" at bounding box center [324, 217] width 136 height 11
checkbox input "true"
click at [485, 248] on p "Save Changes" at bounding box center [498, 246] width 50 height 11
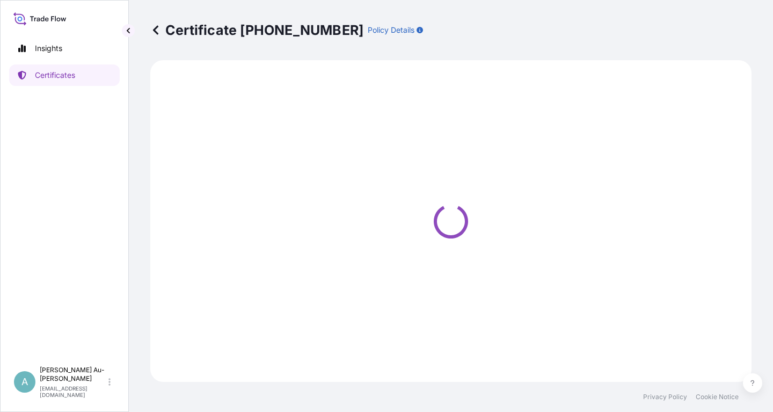
select select "Sea"
select select "32034"
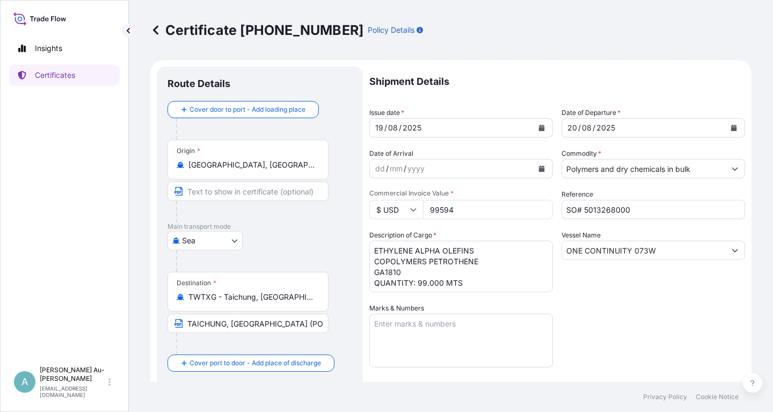
click at [608, 321] on div "Shipment Details Issue date * [DATE] Date of Departure * [DATE] Date of Arrival…" at bounding box center [557, 343] width 376 height 552
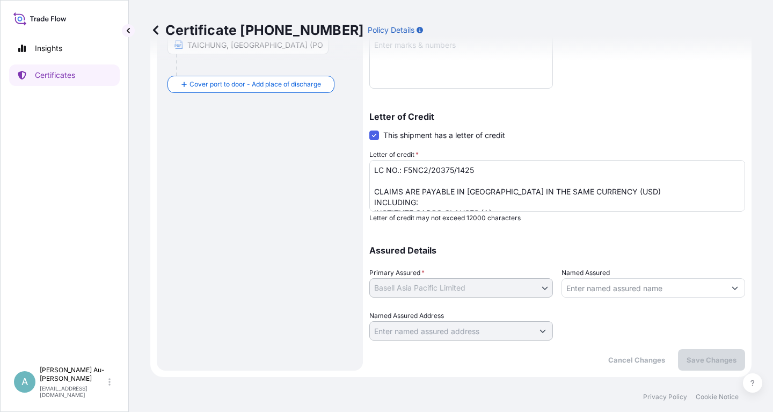
scroll to position [21, 0]
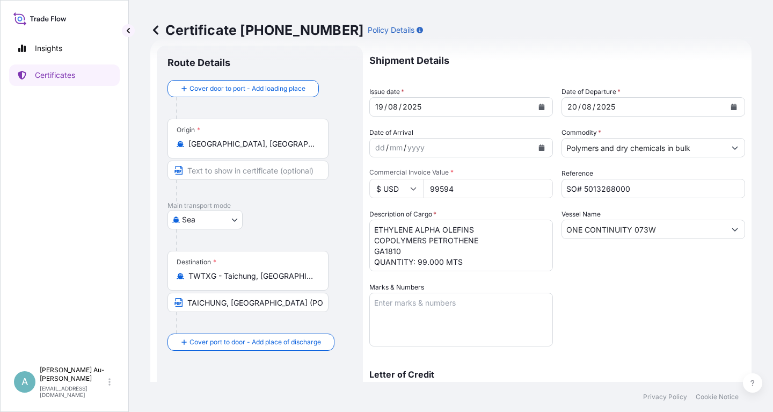
click at [627, 312] on div "Shipment Details Issue date * [DATE] Date of Departure * [DATE] Date of Arrival…" at bounding box center [557, 322] width 376 height 552
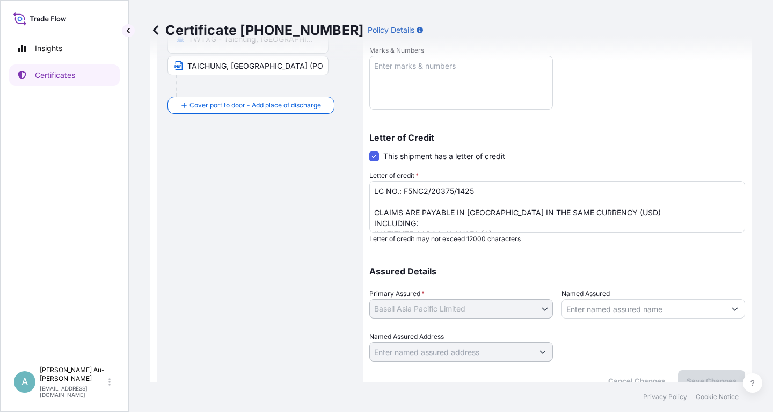
scroll to position [472, 0]
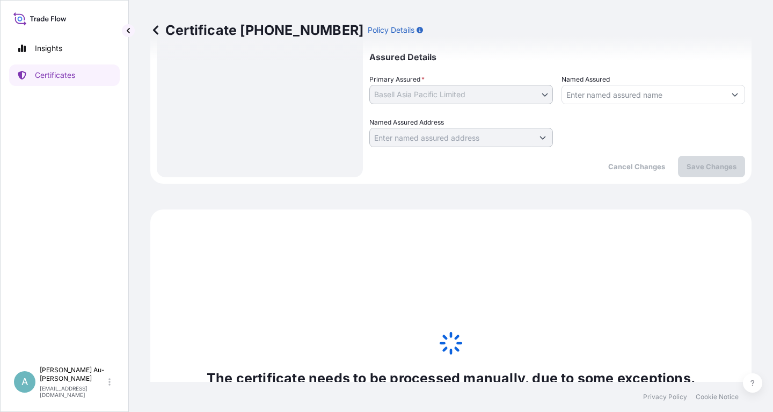
click at [449, 329] on icon at bounding box center [450, 342] width 27 height 27
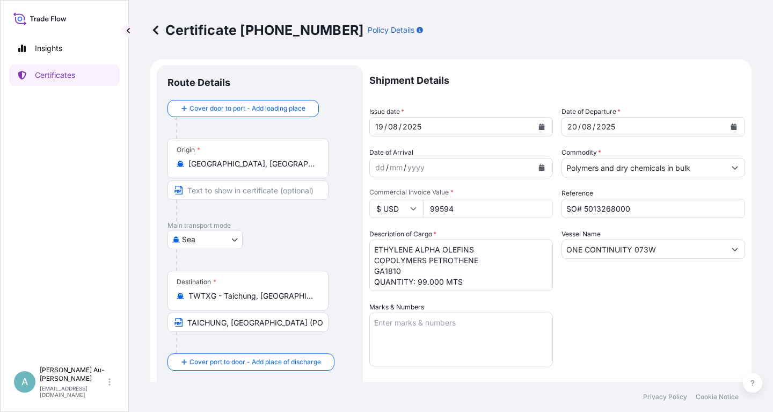
scroll to position [0, 0]
click at [46, 79] on p "Certificates" at bounding box center [55, 75] width 40 height 11
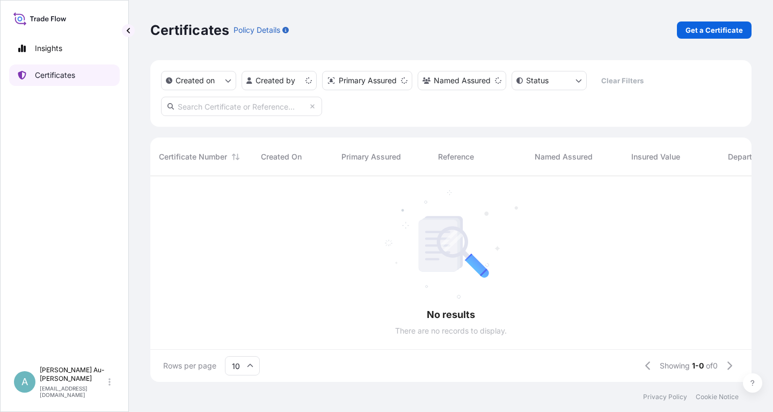
scroll to position [211, 601]
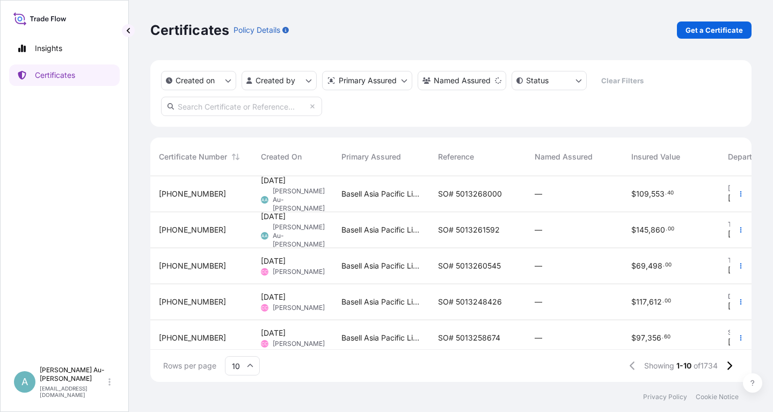
click at [378, 200] on div "Basell Asia Pacific Limited" at bounding box center [381, 194] width 97 height 36
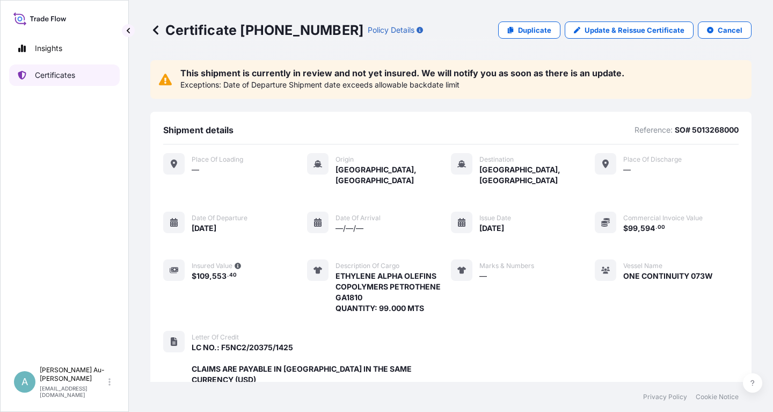
click at [59, 77] on p "Certificates" at bounding box center [55, 75] width 40 height 11
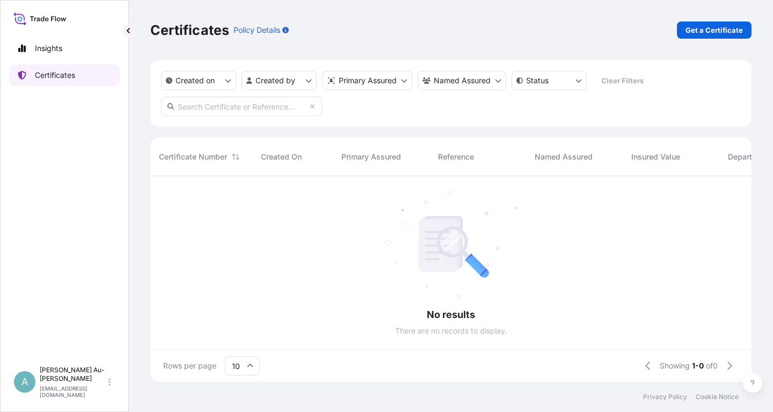
scroll to position [211, 601]
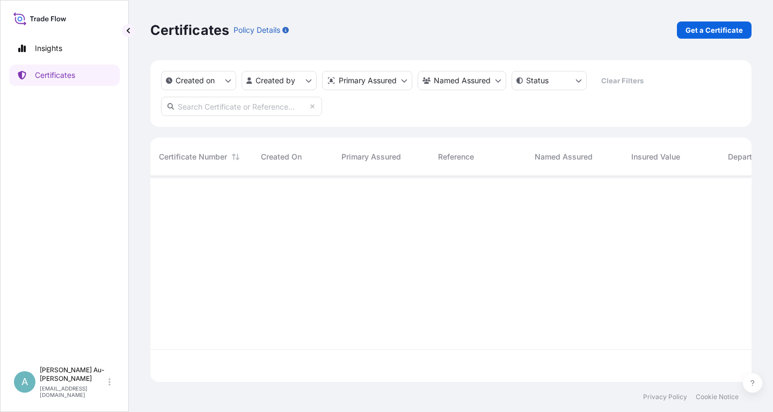
click at [202, 109] on input "text" at bounding box center [241, 106] width 161 height 19
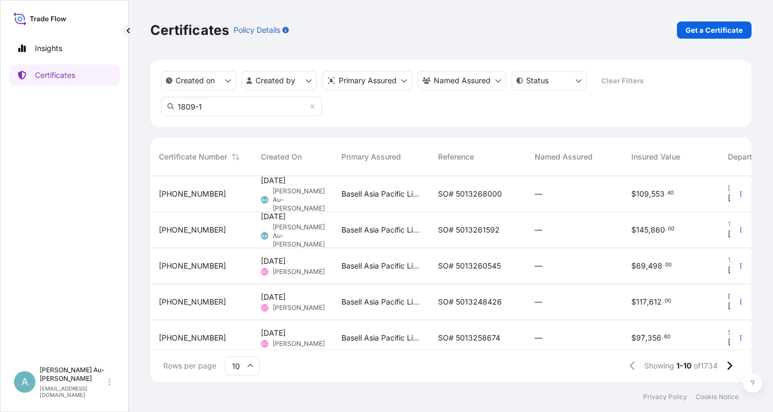
type input "1809-1"
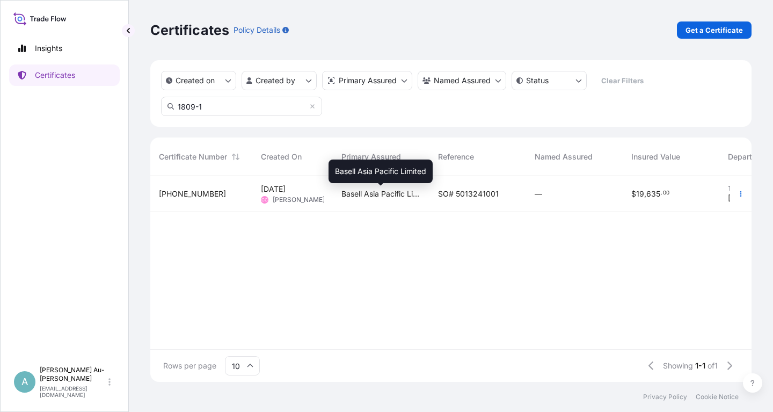
click at [409, 196] on span "Basell Asia Pacific Limited" at bounding box center [380, 193] width 79 height 11
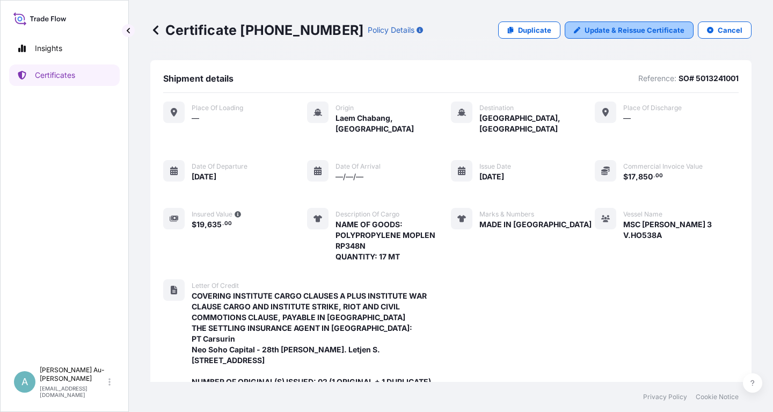
click at [607, 30] on p "Update & Reissue Certificate" at bounding box center [634, 30] width 100 height 11
select select "Sea"
select select "32034"
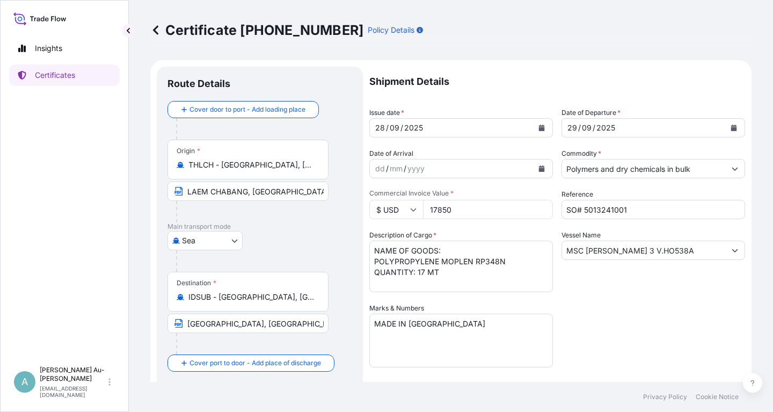
click at [542, 127] on icon "Calendar" at bounding box center [541, 127] width 6 height 6
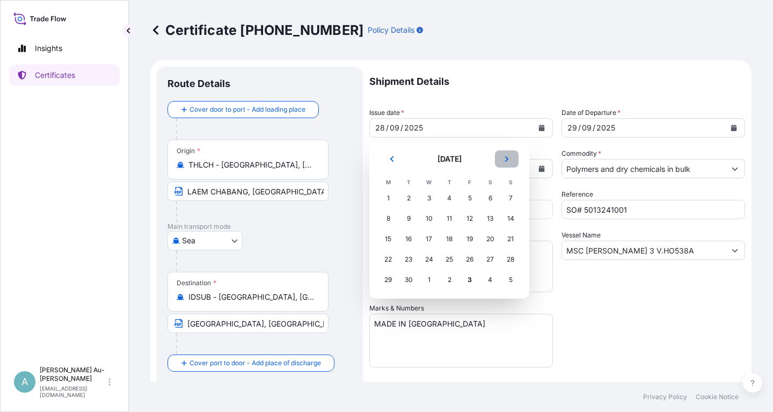
click at [510, 156] on button "Next" at bounding box center [507, 158] width 24 height 17
click at [451, 198] on div "2" at bounding box center [448, 197] width 19 height 19
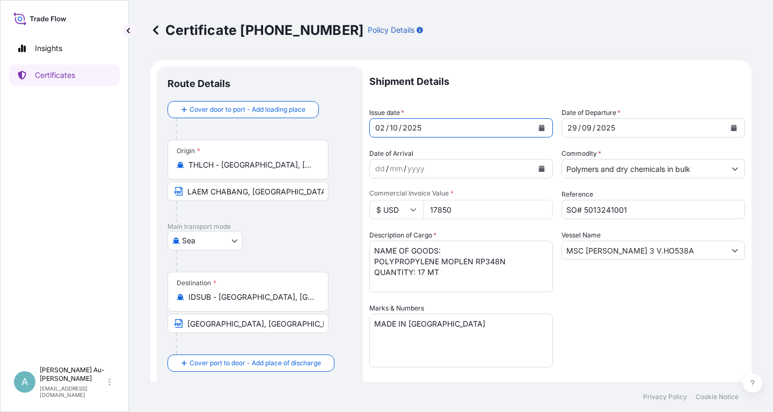
click at [728, 125] on button "Calendar" at bounding box center [733, 127] width 17 height 17
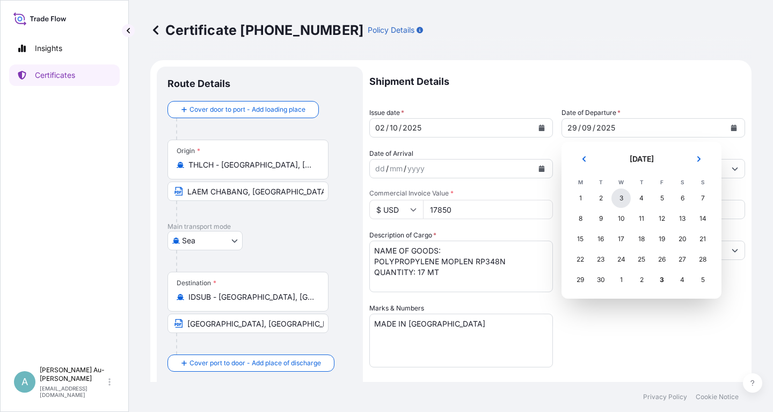
click at [618, 199] on div "3" at bounding box center [620, 197] width 19 height 19
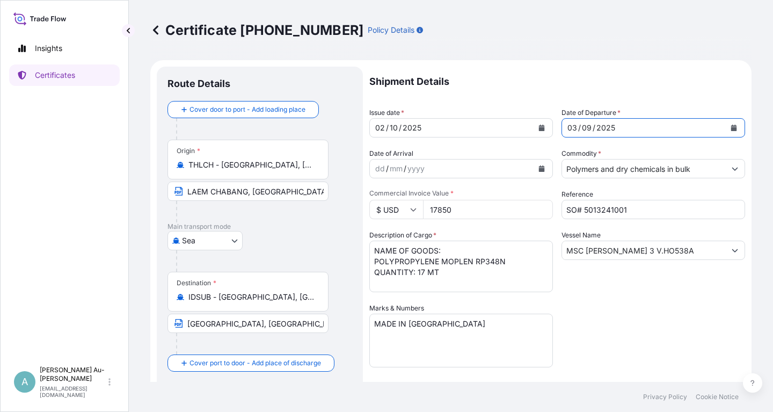
drag, startPoint x: 627, startPoint y: 339, endPoint x: 621, endPoint y: 335, distance: 7.0
click at [626, 338] on div "Shipment Details Issue date * [DATE] Date of Departure * [DATE] Date of Arrival…" at bounding box center [557, 343] width 376 height 552
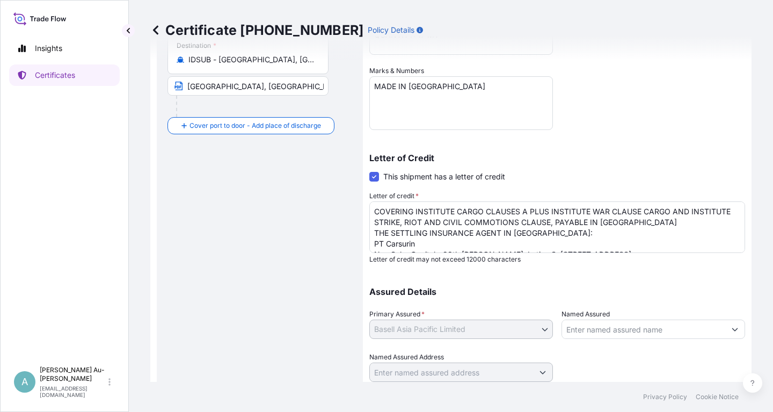
scroll to position [267, 0]
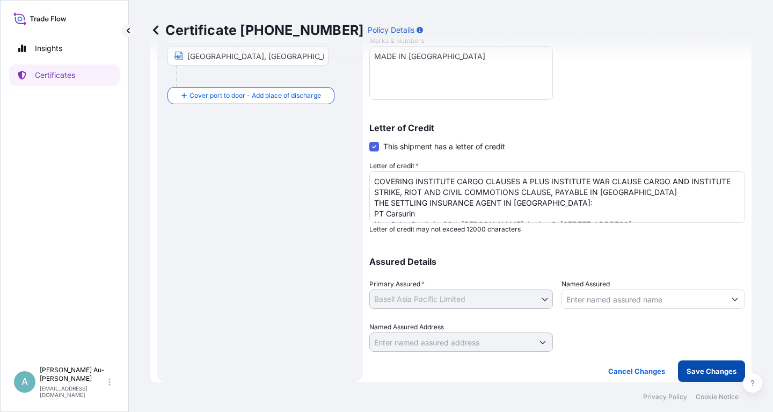
click at [694, 373] on p "Save Changes" at bounding box center [711, 370] width 50 height 11
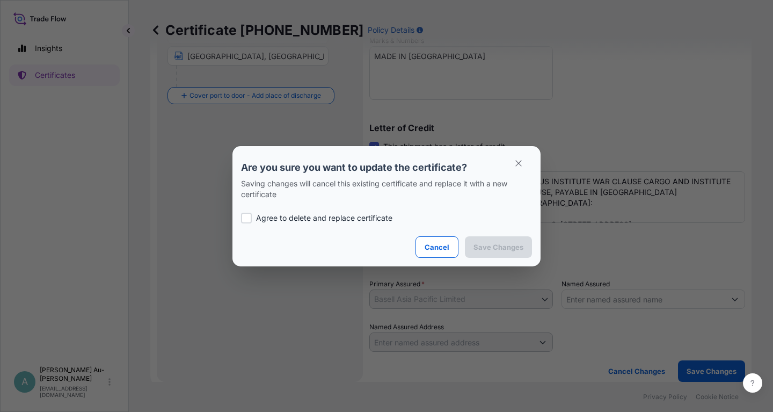
click at [321, 216] on p "Agree to delete and replace certificate" at bounding box center [324, 217] width 136 height 11
checkbox input "true"
click at [493, 244] on p "Save Changes" at bounding box center [498, 246] width 50 height 11
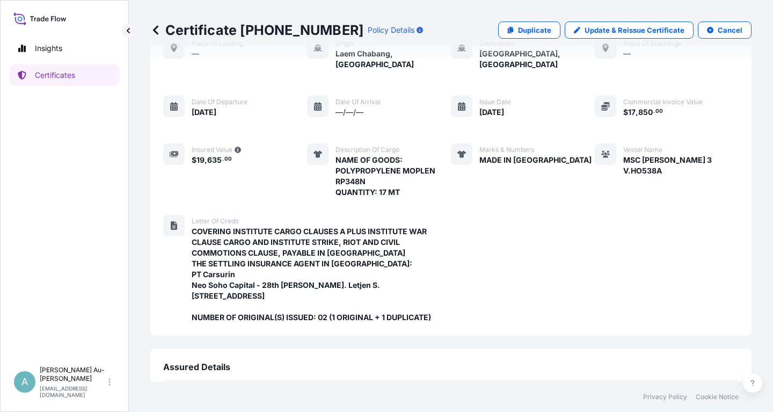
scroll to position [327, 0]
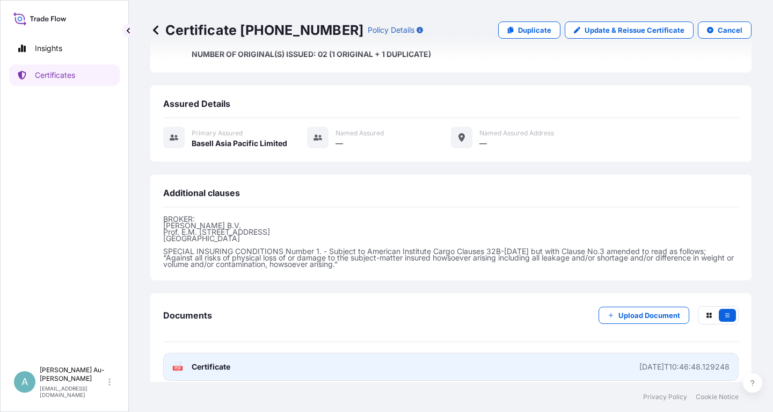
click at [266, 357] on link "PDF Certificate [DATE]T10:46:48.129248" at bounding box center [450, 367] width 575 height 28
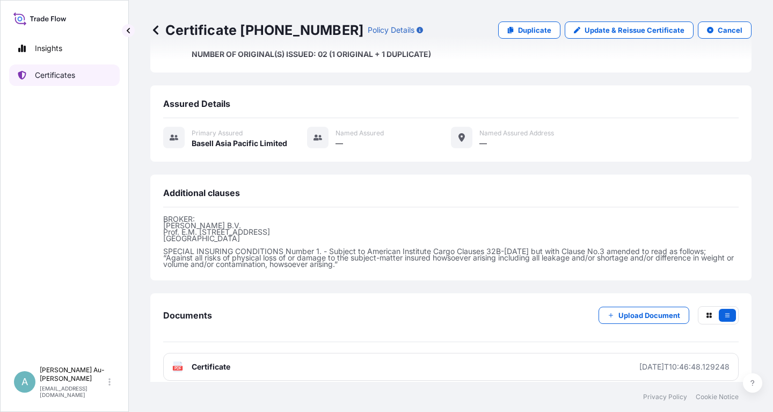
click at [70, 64] on link "Certificates" at bounding box center [64, 74] width 111 height 21
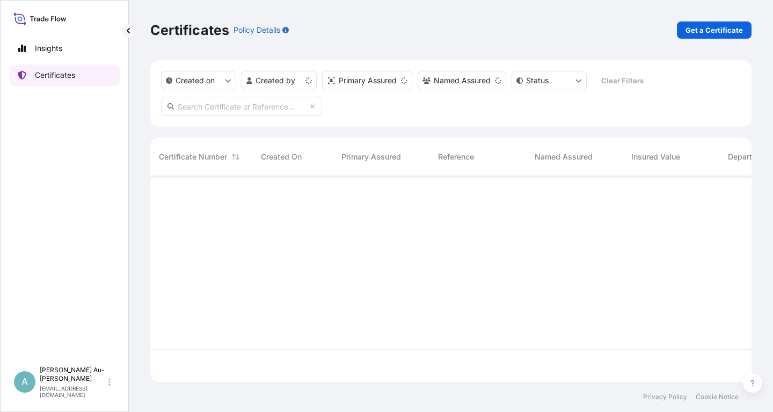
scroll to position [211, 601]
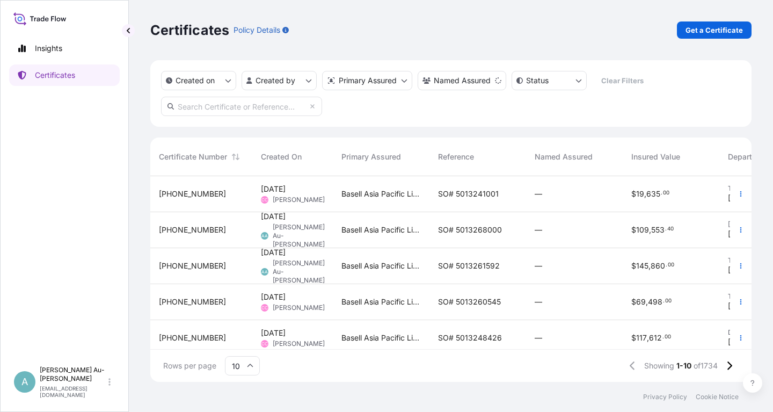
click at [440, 233] on span "SO# 5013268000" at bounding box center [470, 229] width 64 height 11
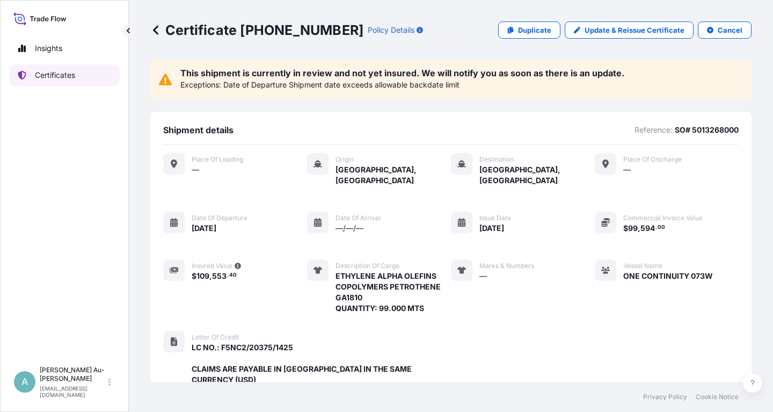
click at [56, 78] on p "Certificates" at bounding box center [55, 75] width 40 height 11
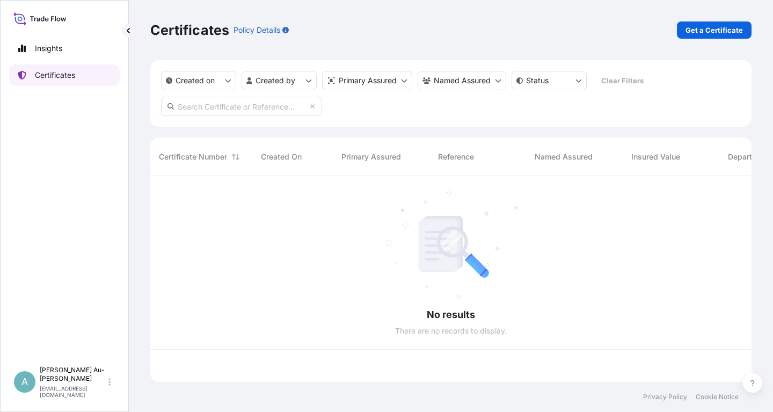
scroll to position [211, 601]
click at [234, 106] on input "text" at bounding box center [241, 106] width 161 height 19
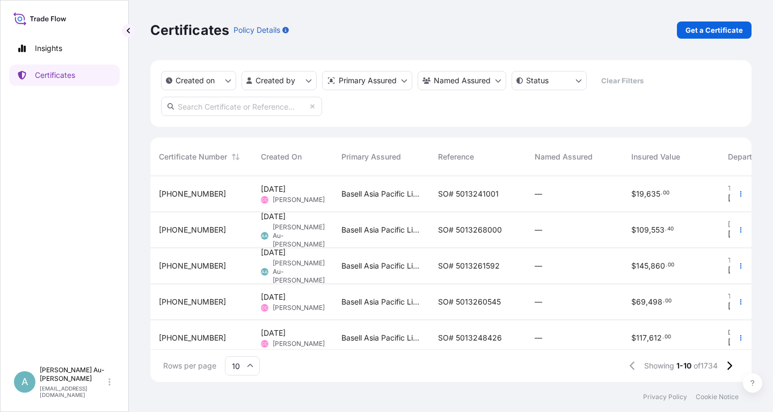
click at [453, 194] on span "SO# 5013241001" at bounding box center [468, 193] width 61 height 11
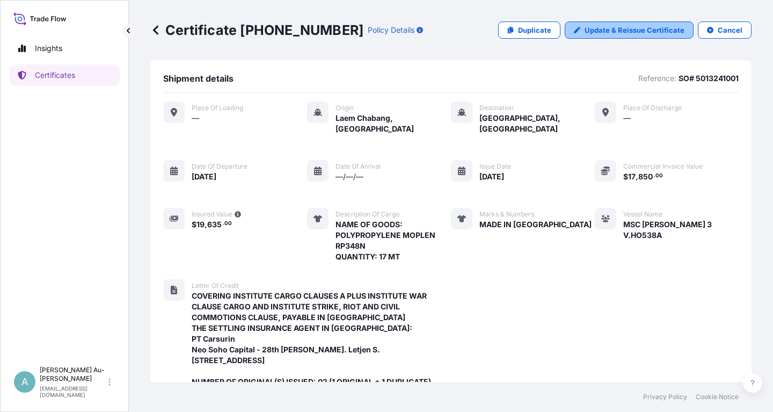
click at [625, 27] on p "Update & Reissue Certificate" at bounding box center [634, 30] width 100 height 11
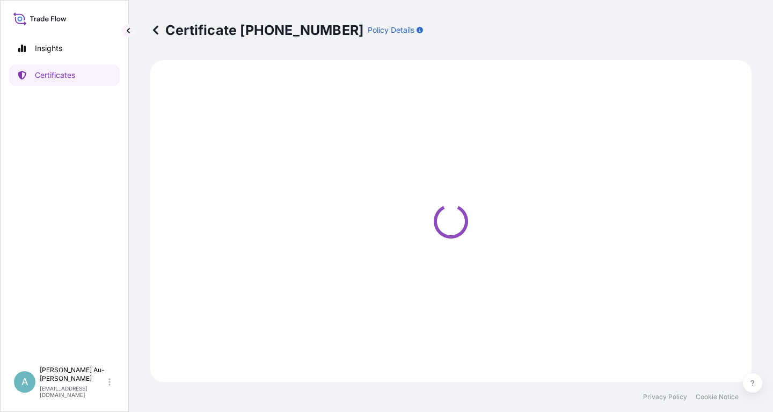
select select "Sea"
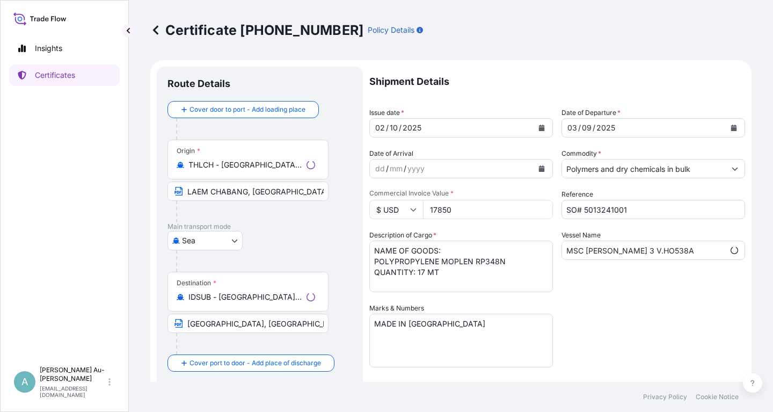
select select "32034"
click at [544, 128] on icon "Calendar" at bounding box center [542, 127] width 6 height 6
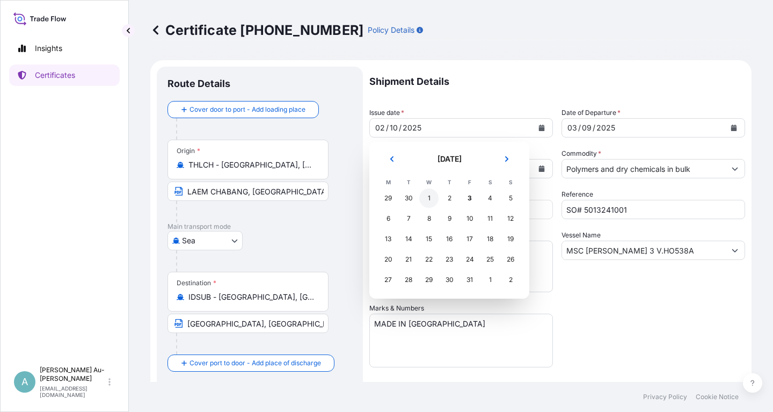
click at [428, 200] on div "1" at bounding box center [428, 197] width 19 height 19
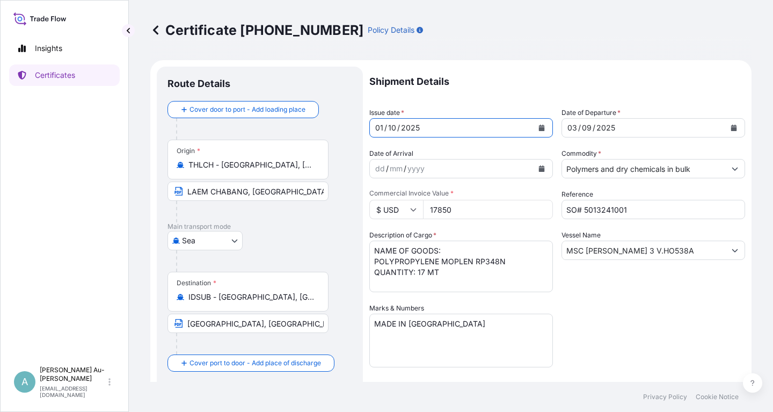
click at [734, 124] on icon "Calendar" at bounding box center [733, 127] width 6 height 6
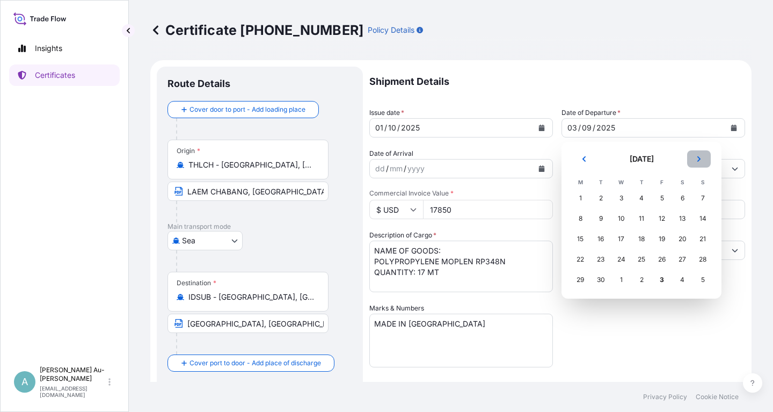
click at [704, 158] on button "Next" at bounding box center [699, 158] width 24 height 17
click at [582, 159] on icon "Previous" at bounding box center [584, 159] width 6 height 6
click at [639, 200] on div "2" at bounding box center [641, 197] width 19 height 19
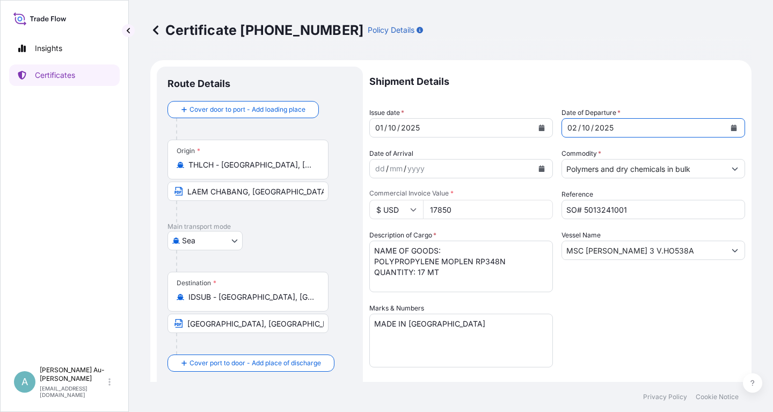
click at [643, 319] on div "Shipment Details Issue date * [DATE] Date of Departure * [DATE] Date of Arrival…" at bounding box center [557, 343] width 376 height 552
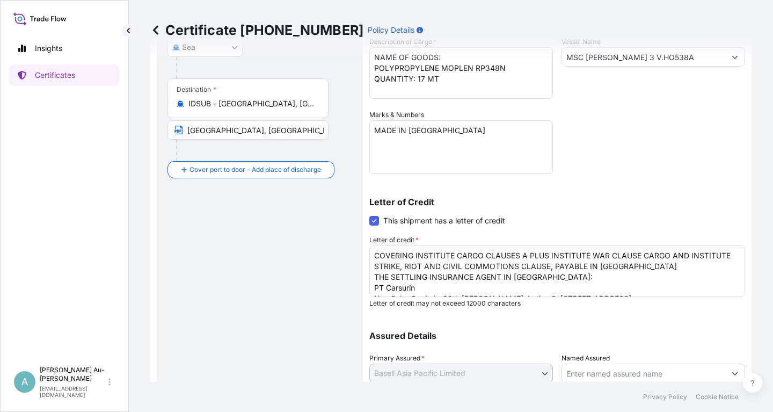
scroll to position [267, 0]
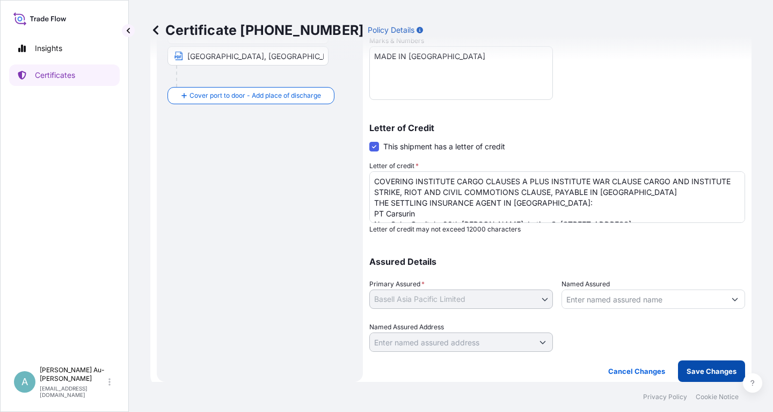
click at [696, 371] on p "Save Changes" at bounding box center [711, 370] width 50 height 11
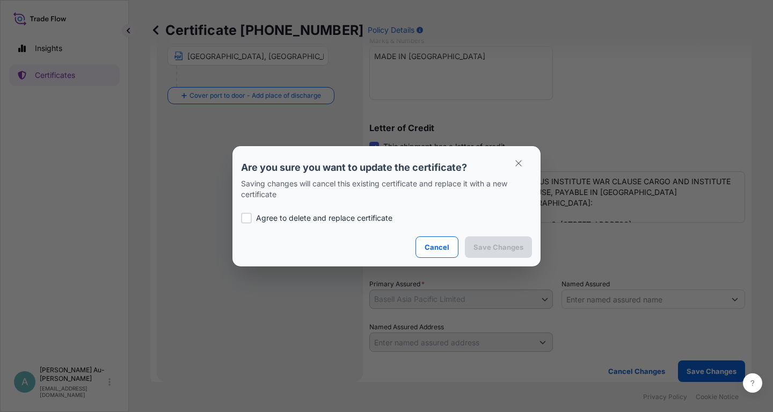
click at [298, 219] on p "Agree to delete and replace certificate" at bounding box center [324, 217] width 136 height 11
checkbox input "true"
click at [482, 248] on p "Save Changes" at bounding box center [498, 246] width 50 height 11
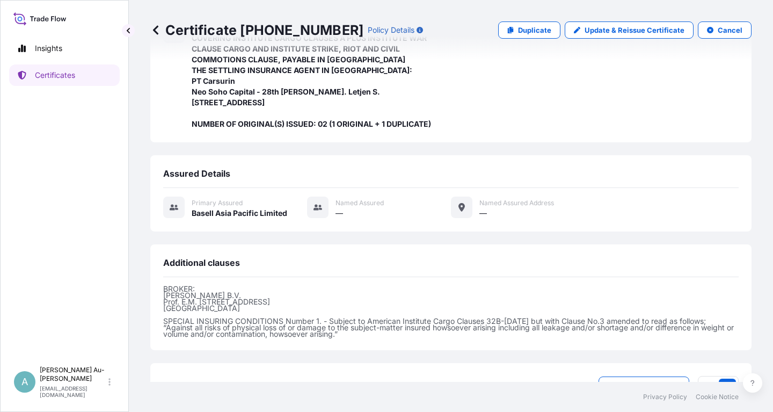
scroll to position [327, 0]
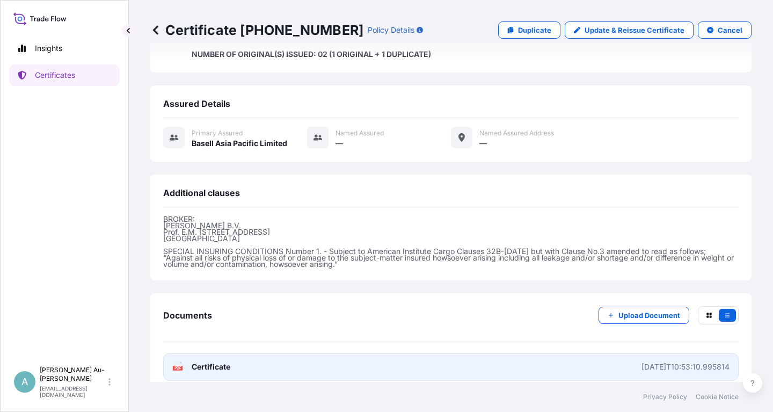
click at [208, 361] on span "Certificate" at bounding box center [211, 366] width 39 height 11
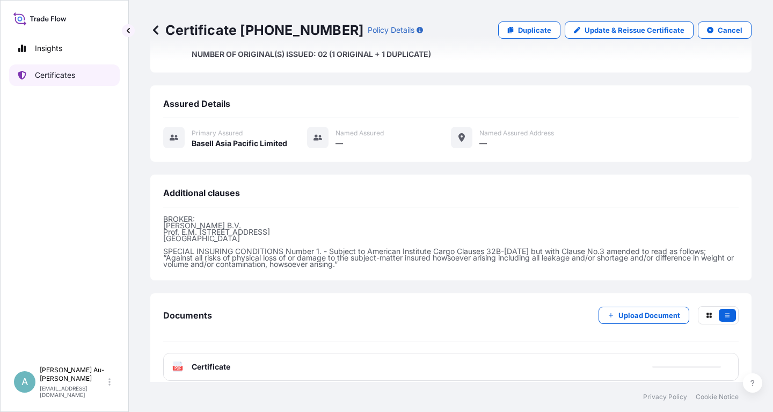
click at [77, 80] on link "Certificates" at bounding box center [64, 74] width 111 height 21
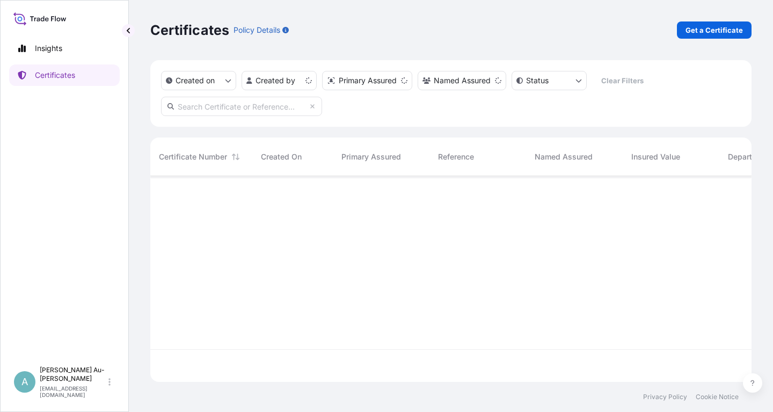
scroll to position [211, 601]
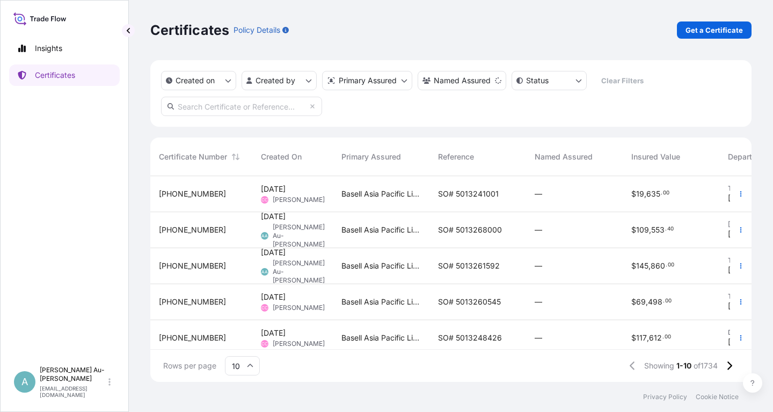
click at [471, 236] on div "SO# 5013268000" at bounding box center [477, 230] width 97 height 36
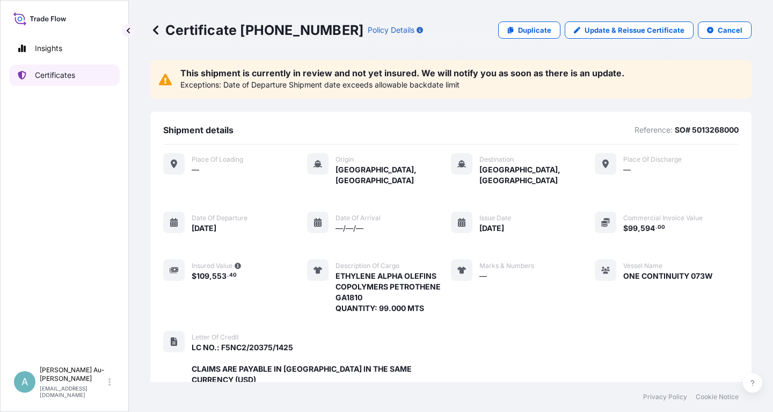
click at [58, 76] on p "Certificates" at bounding box center [55, 75] width 40 height 11
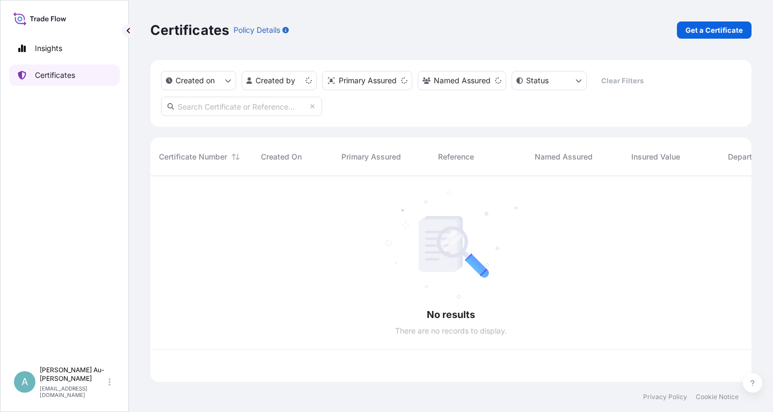
scroll to position [211, 601]
click at [237, 105] on input "text" at bounding box center [241, 106] width 161 height 19
paste input "5013150030"
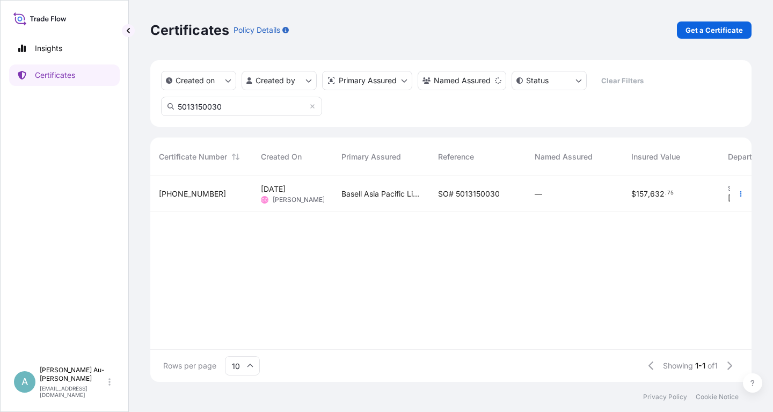
type input "5013150030"
click at [456, 199] on span "SO# 5013150030" at bounding box center [469, 193] width 62 height 11
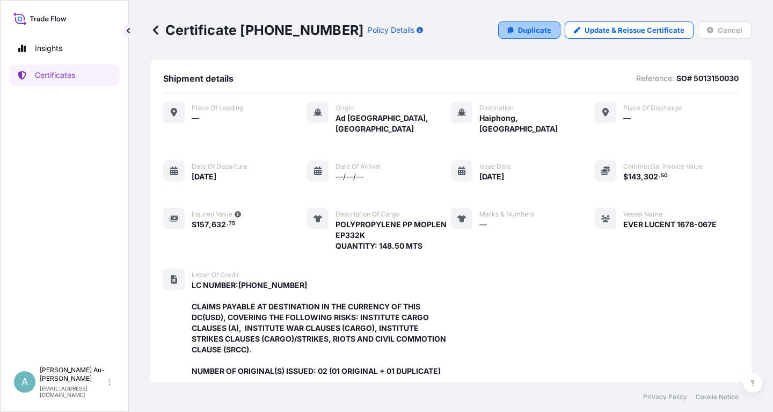
click at [541, 31] on p "Duplicate" at bounding box center [534, 30] width 33 height 11
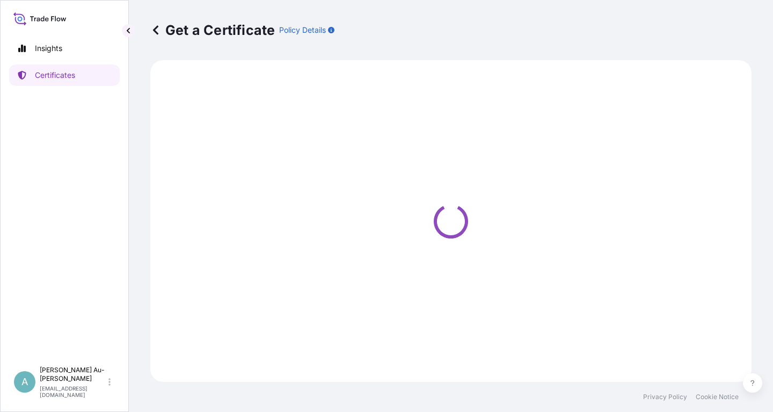
select select "Sea"
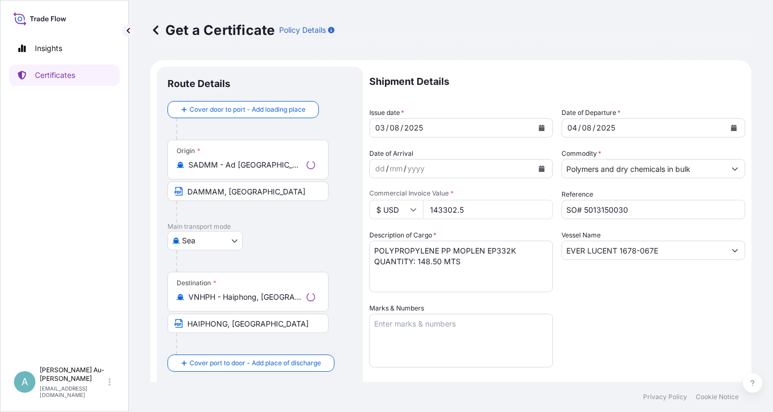
select select "32034"
click at [540, 127] on icon "Calendar" at bounding box center [542, 127] width 6 height 6
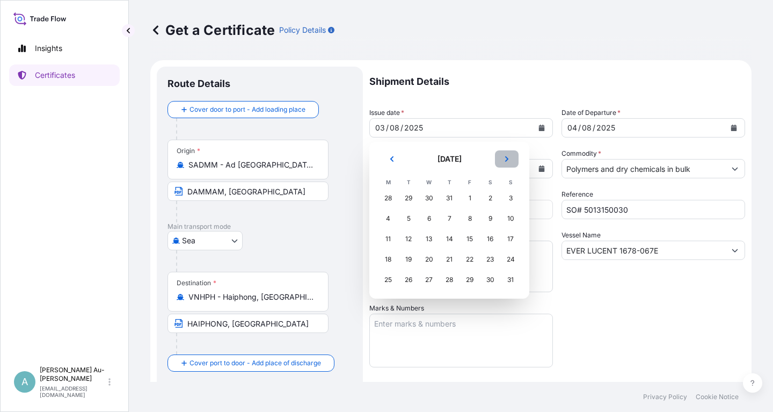
click at [508, 157] on icon "Next" at bounding box center [506, 159] width 6 height 6
click at [430, 194] on div "1" at bounding box center [428, 197] width 19 height 19
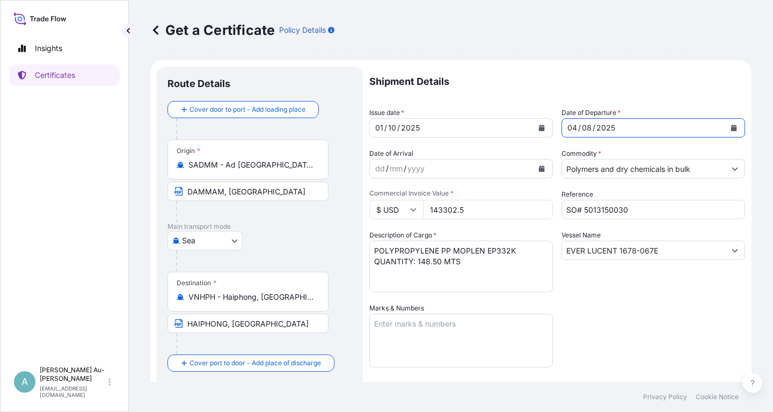
click at [737, 122] on button "Calendar" at bounding box center [733, 127] width 17 height 17
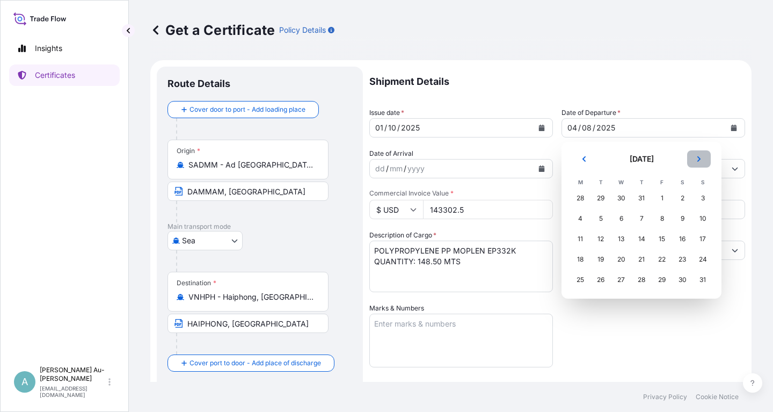
click at [701, 160] on icon "Next" at bounding box center [698, 159] width 6 height 6
click at [639, 198] on div "2" at bounding box center [641, 197] width 19 height 19
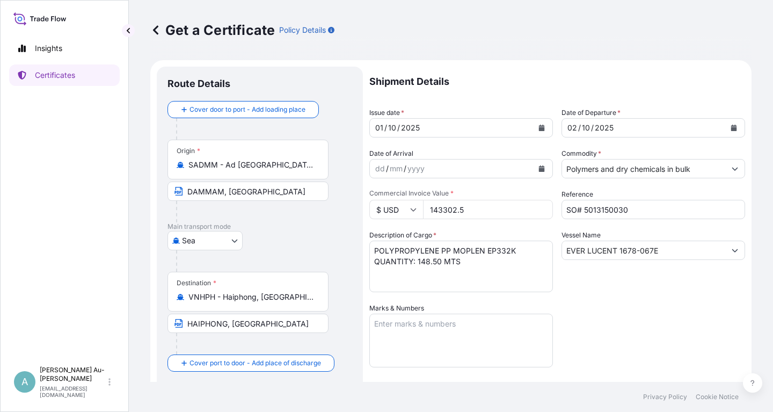
drag, startPoint x: 666, startPoint y: 304, endPoint x: 657, endPoint y: 302, distance: 9.4
click at [658, 303] on div "Shipment Details Issue date * [DATE] Date of Departure * [DATE] Date of Arrival…" at bounding box center [557, 343] width 376 height 552
click at [628, 211] on input "SO# 5013150030" at bounding box center [653, 209] width 184 height 19
type input "SO# 5013272839"
click at [473, 212] on input "143302.5" at bounding box center [488, 209] width 130 height 19
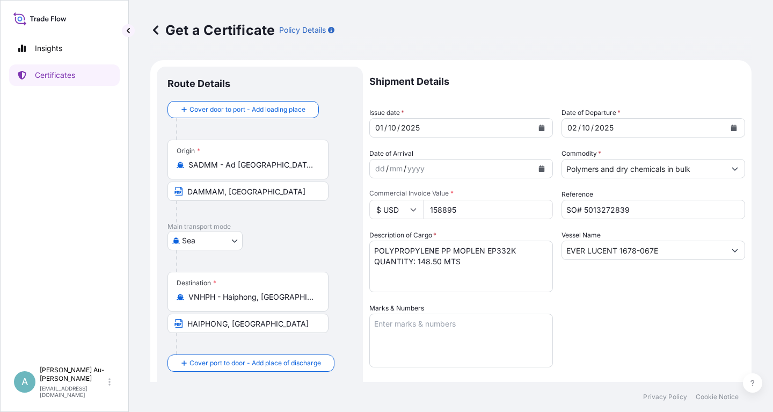
type input "158895"
click at [612, 301] on div "Shipment Details Issue date * [DATE] Date of Departure * [DATE] Date of Arrival…" at bounding box center [557, 343] width 376 height 552
drag, startPoint x: 659, startPoint y: 249, endPoint x: 509, endPoint y: 259, distance: 150.6
click at [562, 259] on input "EVER LUCENT 1678-067E" at bounding box center [643, 249] width 163 height 19
paste input "CMA CGM PATAGONIA 0MDEQE1MA"
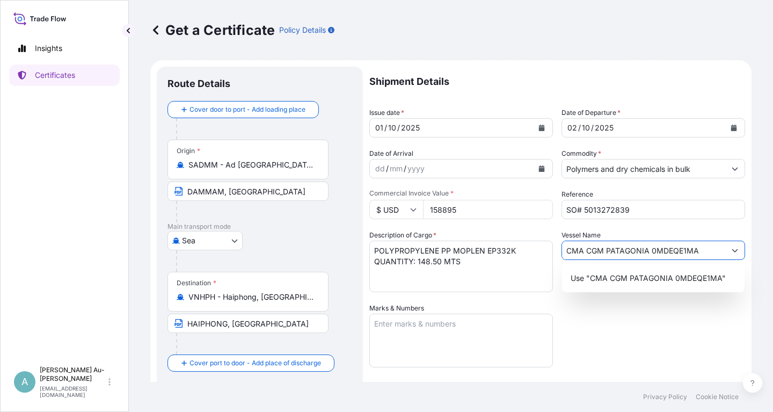
type input "CMA CGM PATAGONIA 0MDEQE1MA"
drag, startPoint x: 645, startPoint y: 344, endPoint x: 636, endPoint y: 341, distance: 9.7
click at [642, 344] on div "Shipment Details Issue date * [DATE] Date of Departure * [DATE] Date of Arrival…" at bounding box center [557, 343] width 376 height 552
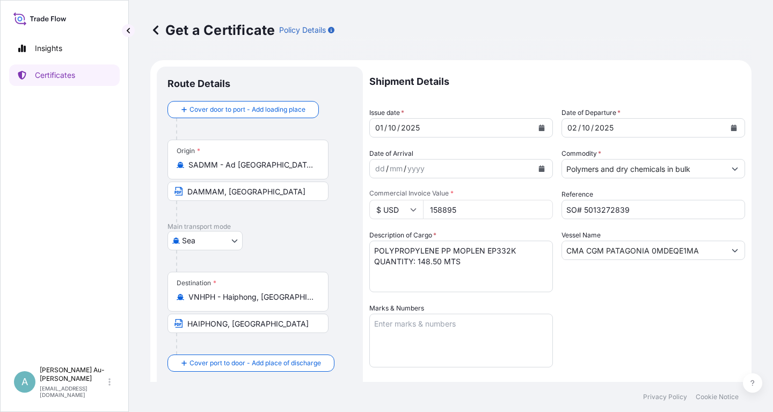
click at [619, 329] on div "Shipment Details Issue date * [DATE] Date of Departure * [DATE] Date of Arrival…" at bounding box center [557, 343] width 376 height 552
drag, startPoint x: 372, startPoint y: 251, endPoint x: 522, endPoint y: 248, distance: 149.2
click at [522, 248] on textarea "POLYPROPYLENE PP MOPLEN EP332K QUANTITY: 148.50 MTS" at bounding box center [461, 266] width 184 height 52
paste textarea "LUPOLEN 2421H"
drag, startPoint x: 417, startPoint y: 263, endPoint x: 471, endPoint y: 261, distance: 53.7
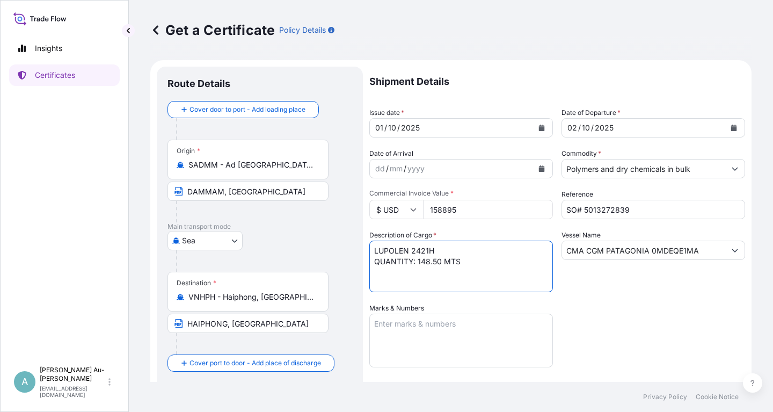
click at [471, 261] on textarea "POLYPROPYLENE PP MOPLEN EP332K QUANTITY: 148.50 MTS" at bounding box center [461, 266] width 184 height 52
paste textarea "0"
type textarea "LUPOLEN 2421H QUANTITY: 148.500 MTS"
click at [596, 313] on div "Shipment Details Issue date * [DATE] Date of Departure * [DATE] Date of Arrival…" at bounding box center [557, 343] width 376 height 552
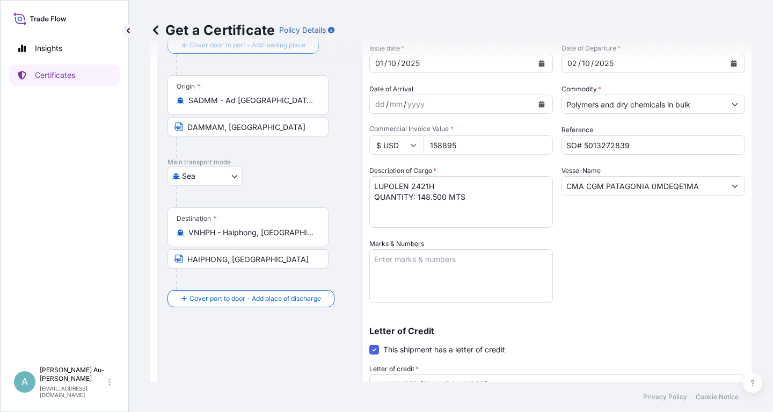
scroll to position [193, 0]
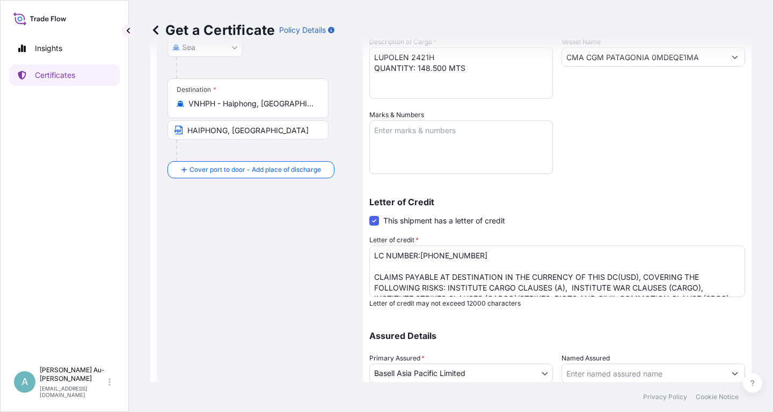
click at [663, 142] on div "Shipment Details Issue date * [DATE] Date of Departure * [DATE] Date of Arrival…" at bounding box center [557, 149] width 376 height 552
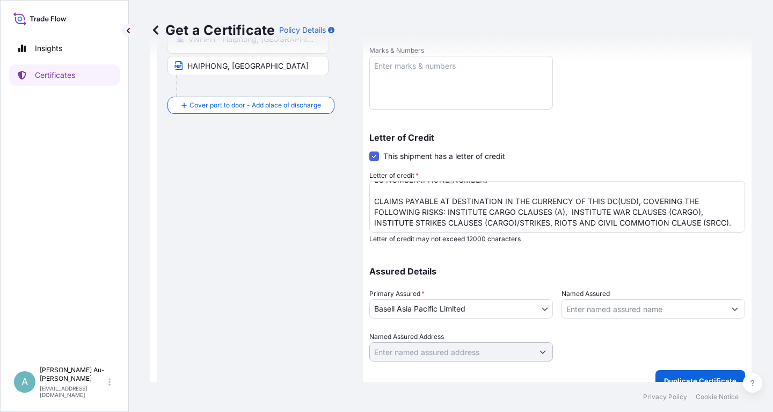
scroll to position [0, 0]
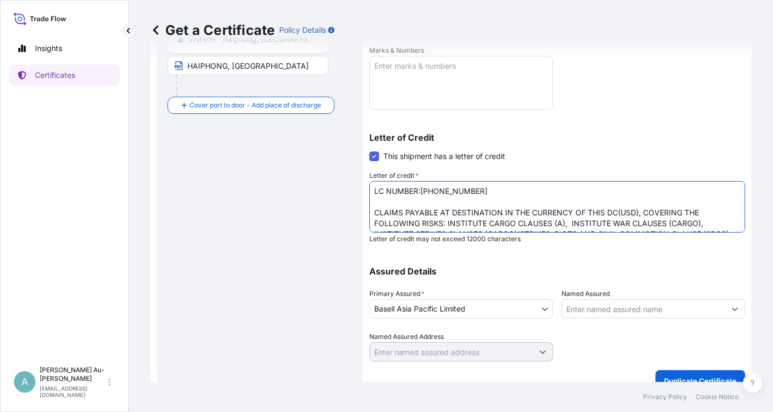
drag, startPoint x: 420, startPoint y: 189, endPoint x: 486, endPoint y: 189, distance: 66.0
click at [486, 189] on textarea "LC NUMBER:[PHONE_NUMBER] CLAIMS PAYABLE AT DESTINATION IN THE CURRENCY OF THIS …" at bounding box center [557, 207] width 376 height 52
paste textarea "90902"
click at [612, 201] on textarea "LC NUMBER:[PHONE_NUMBER] CLAIMS PAYABLE AT DESTINATION IN THE CURRENCY OF THIS …" at bounding box center [557, 207] width 376 height 52
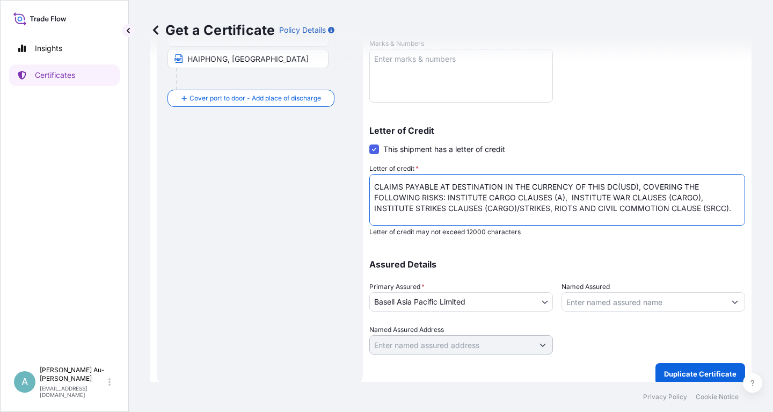
scroll to position [267, 0]
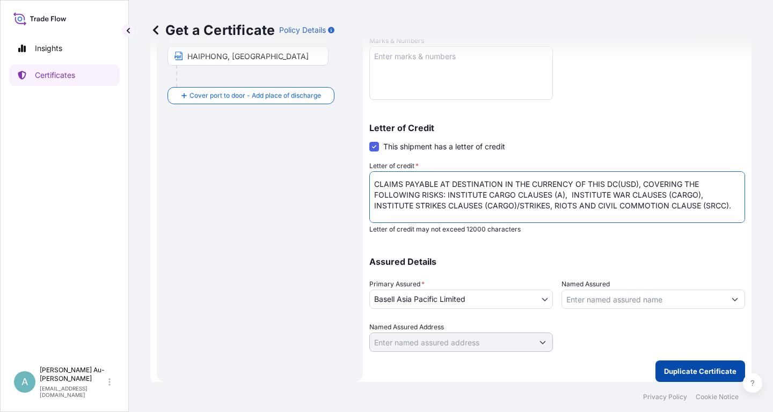
type textarea "LC NUMBER:[PHONE_NUMBER] CLAIMS PAYABLE AT DESTINATION IN THE CURRENCY OF THIS …"
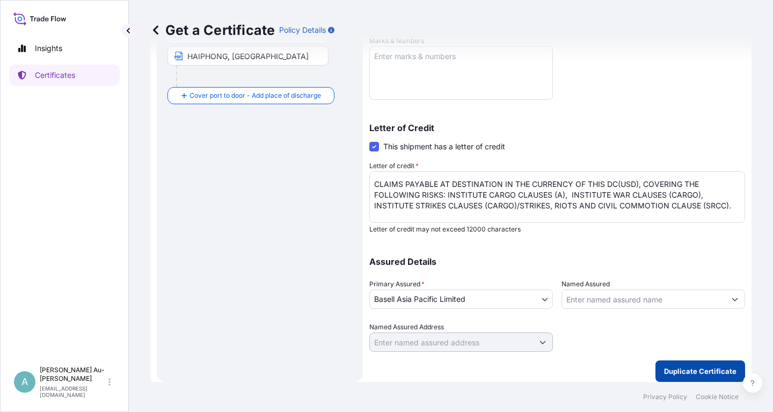
click at [676, 373] on p "Duplicate Certificate" at bounding box center [700, 370] width 72 height 11
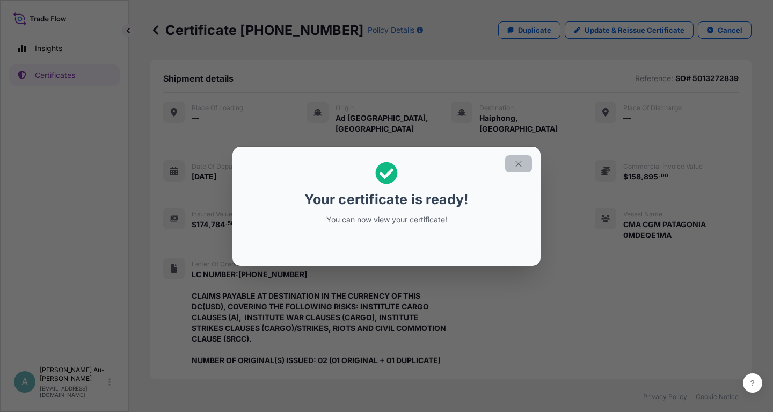
click at [524, 162] on button "button" at bounding box center [518, 163] width 27 height 17
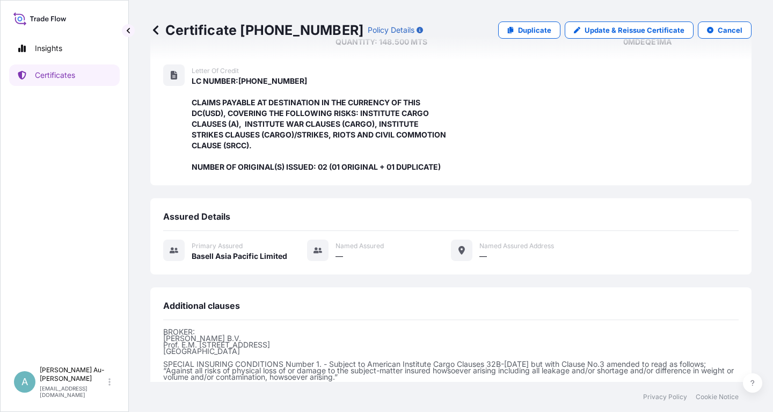
scroll to position [306, 0]
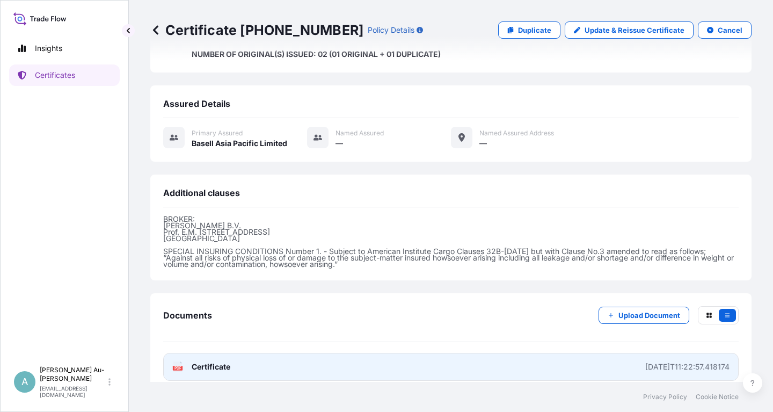
click at [274, 359] on link "PDF Certificate [DATE]T11:22:57.418174" at bounding box center [450, 367] width 575 height 28
